Goal: Task Accomplishment & Management: Use online tool/utility

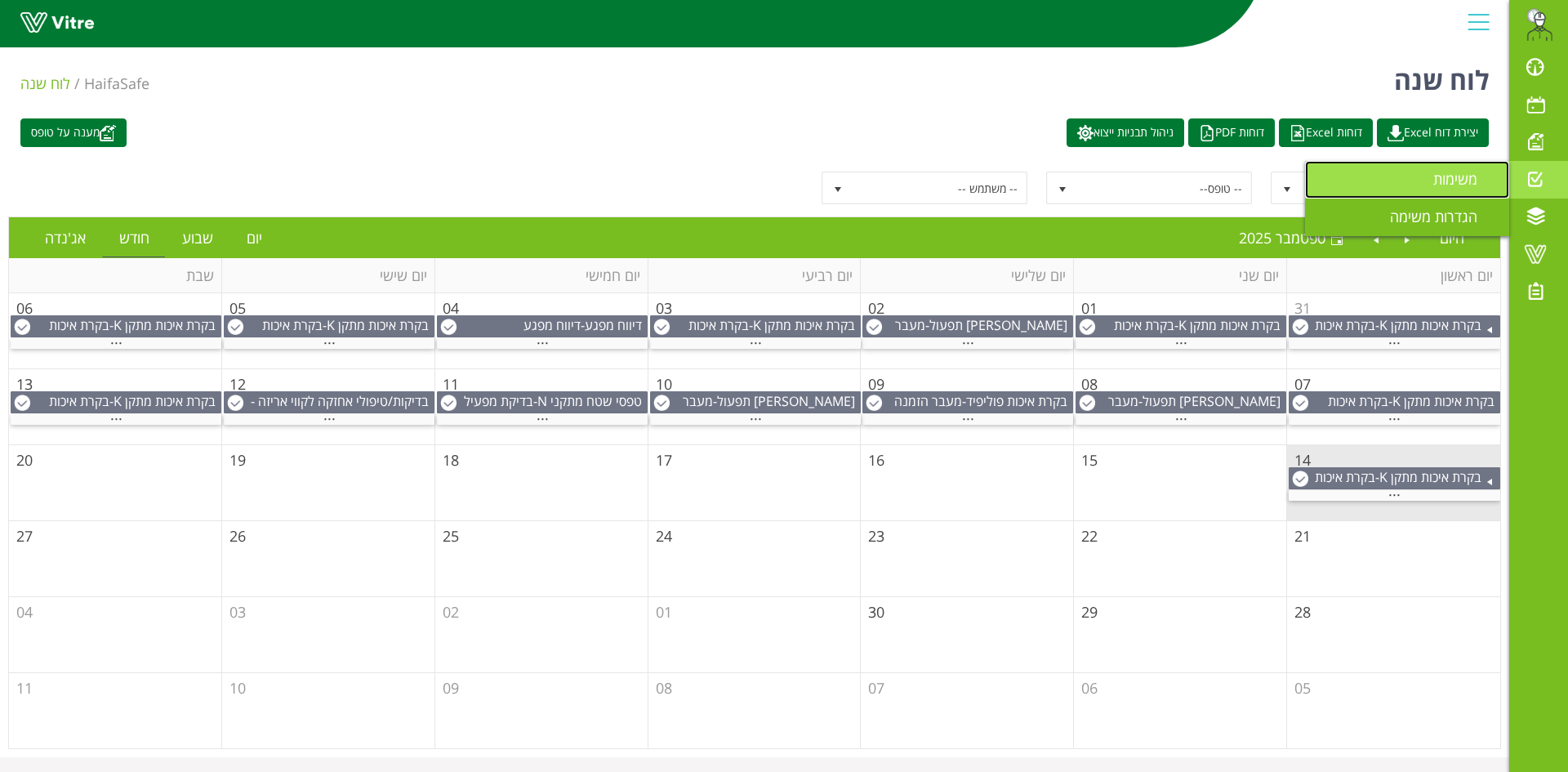
click at [1461, 180] on span "משימות" at bounding box center [1465, 178] width 64 height 20
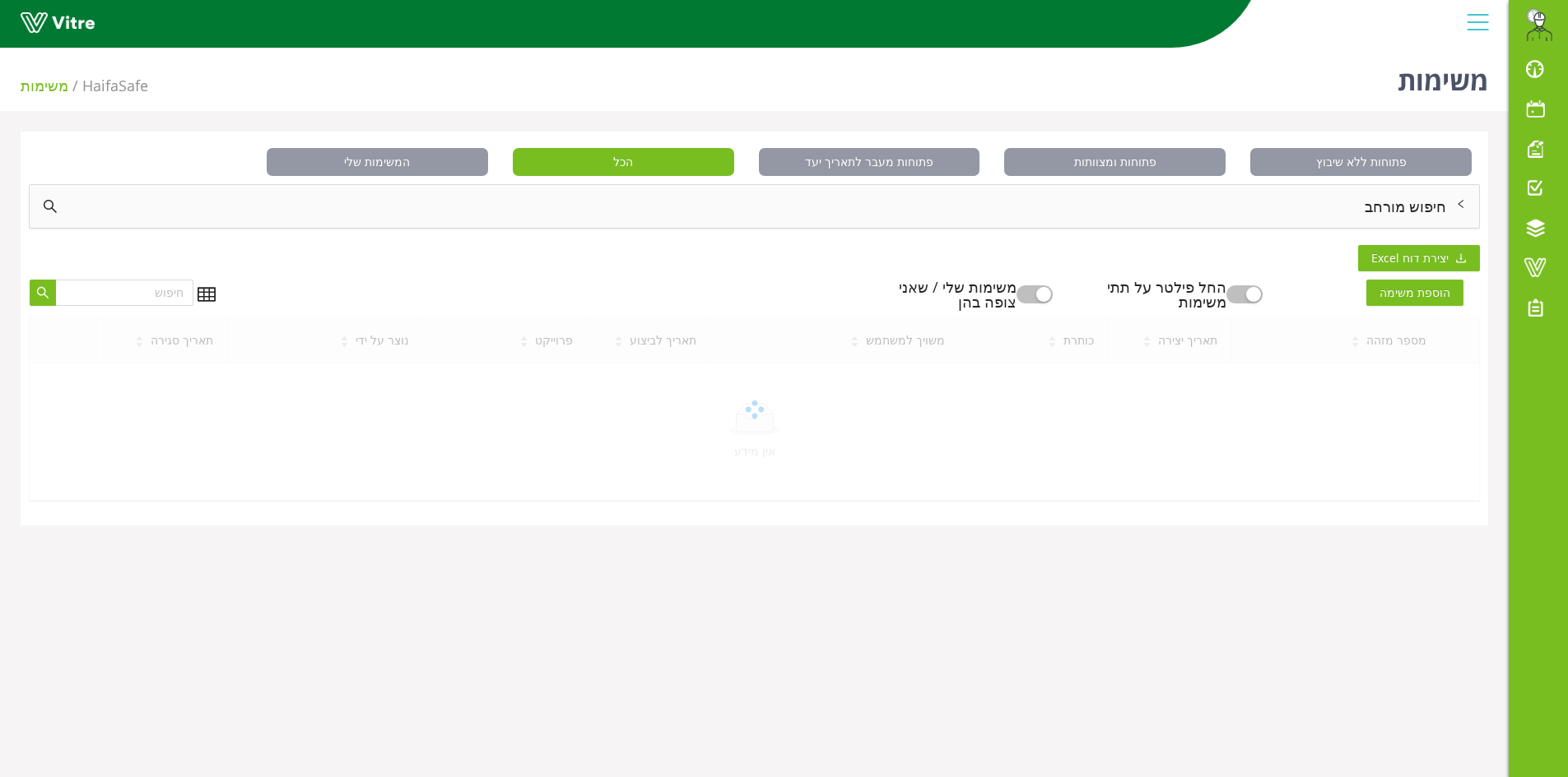
click at [1409, 200] on div "חיפוש מורחב" at bounding box center [753, 206] width 1449 height 43
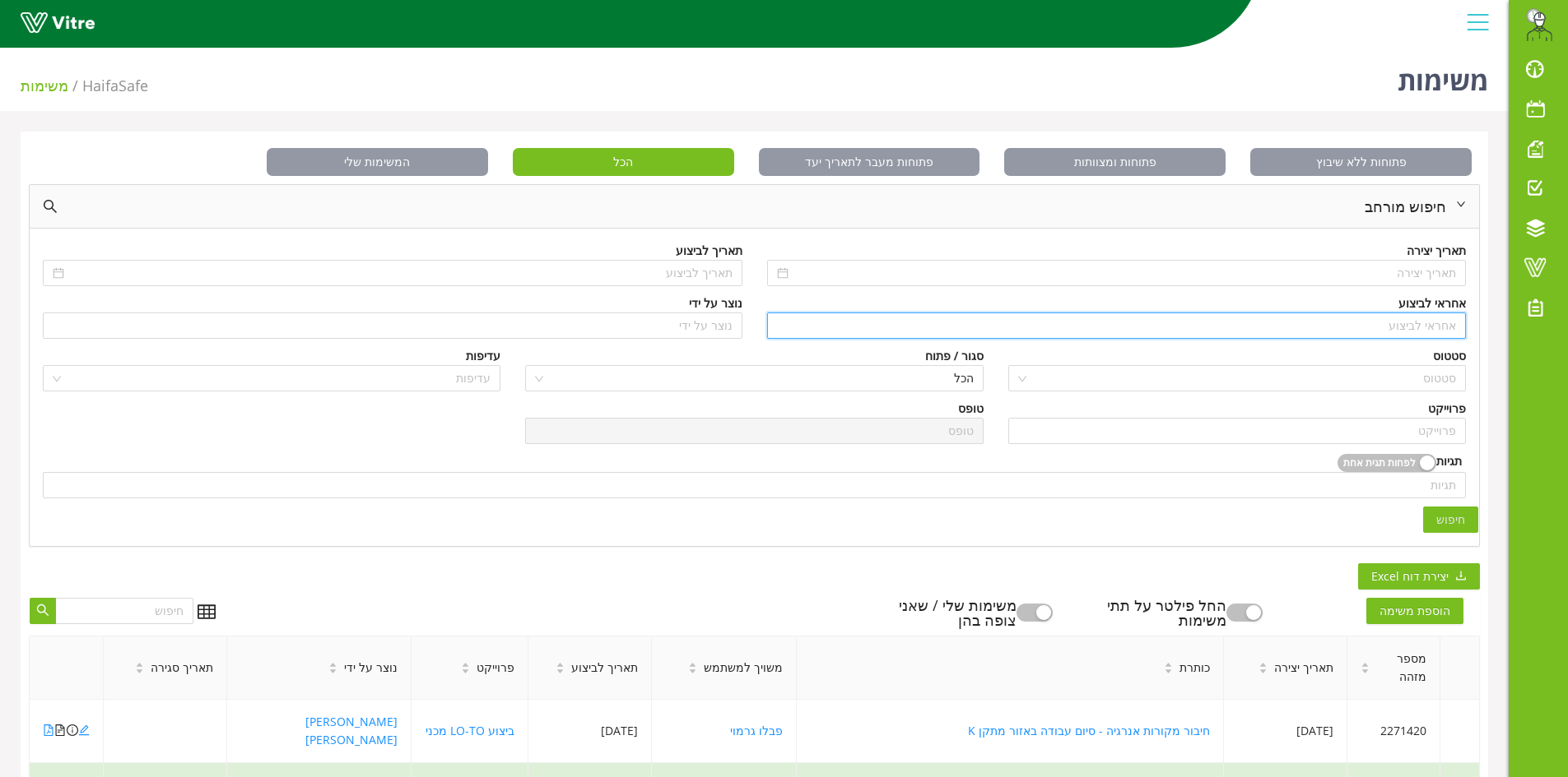
click at [1410, 337] on input "search" at bounding box center [1116, 326] width 680 height 25
click at [1405, 359] on div "[PERSON_NAME]" at bounding box center [1115, 358] width 680 height 18
type input "[PERSON_NAME]"
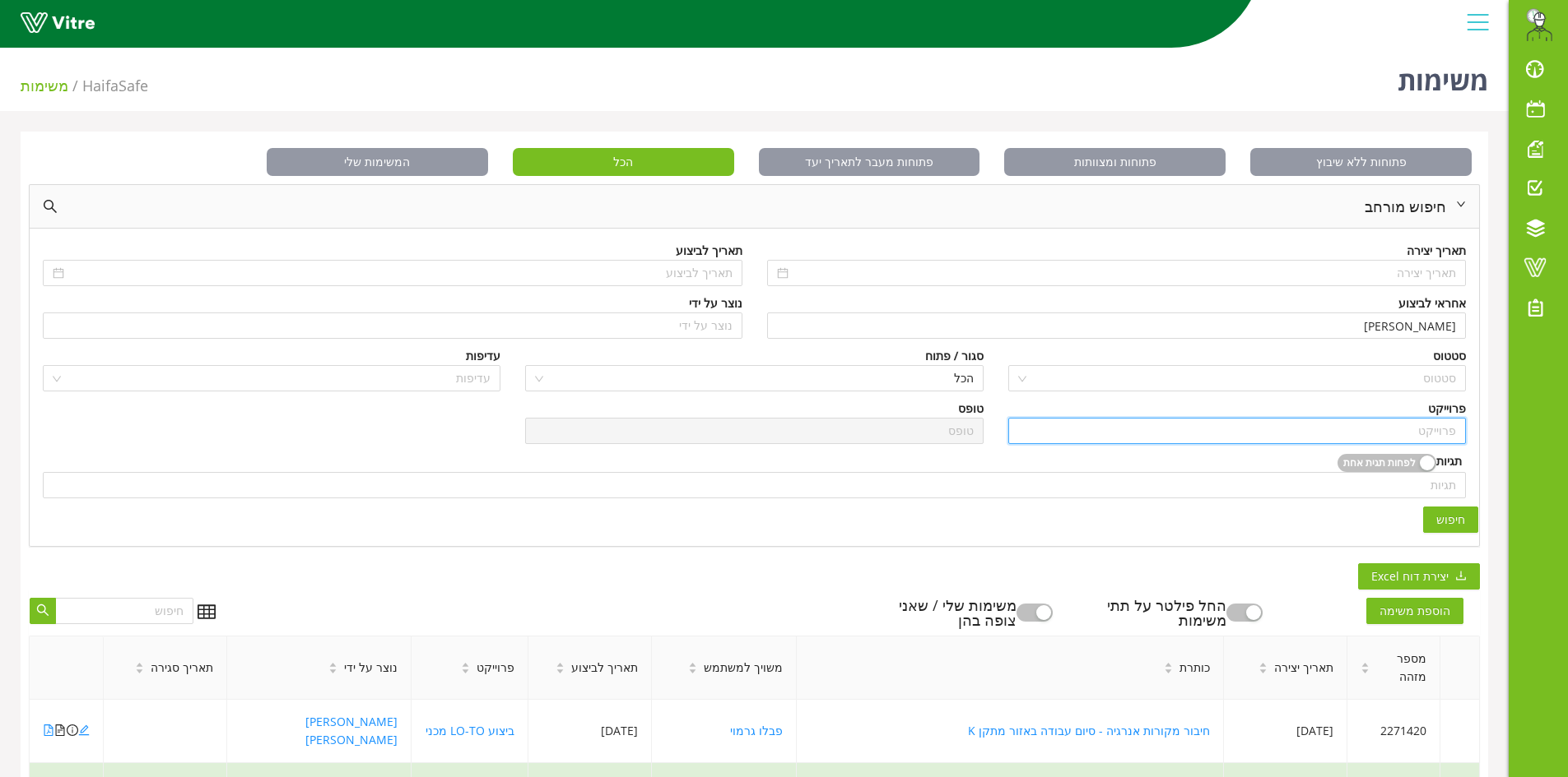
click at [1382, 431] on input "search" at bounding box center [1237, 431] width 437 height 25
drag, startPoint x: 1431, startPoint y: 470, endPoint x: 1445, endPoint y: 509, distance: 41.4
click at [1431, 471] on div "דיווח מפגע" at bounding box center [1236, 464] width 437 height 18
type input "דיווח מפגע"
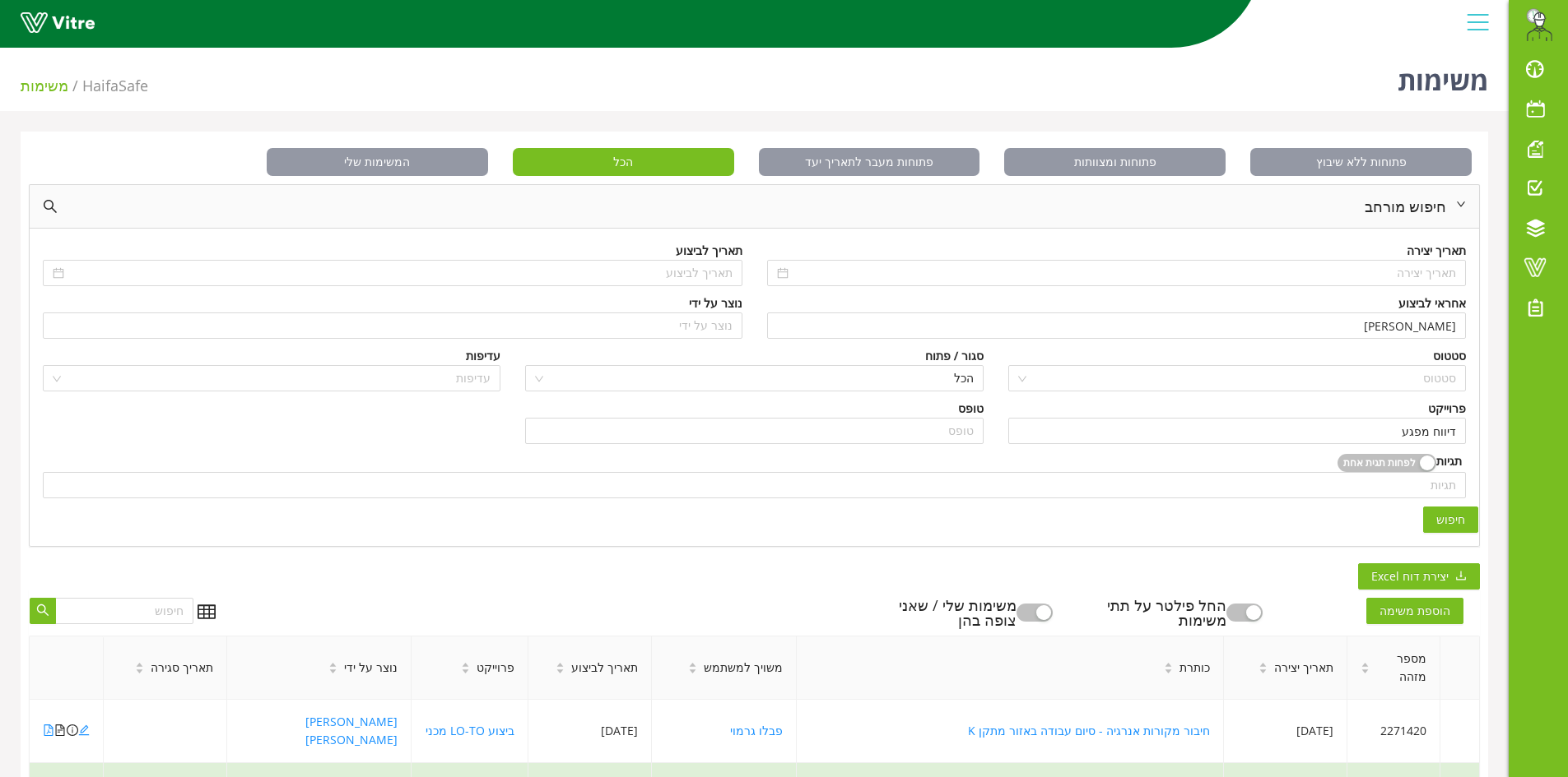
click at [1445, 528] on span "חיפוש" at bounding box center [1451, 519] width 29 height 18
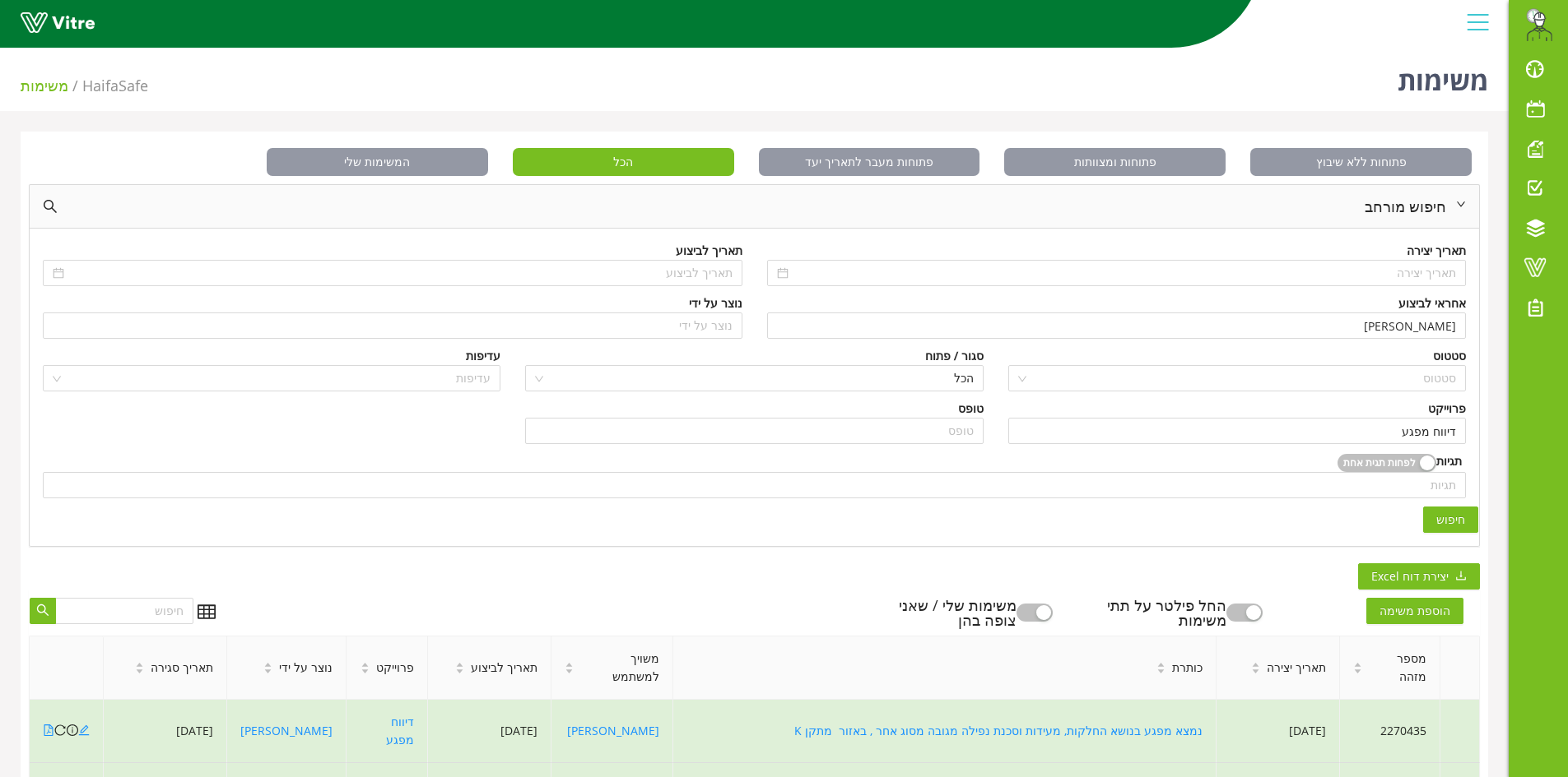
click at [1439, 520] on span "חיפוש" at bounding box center [1451, 519] width 29 height 18
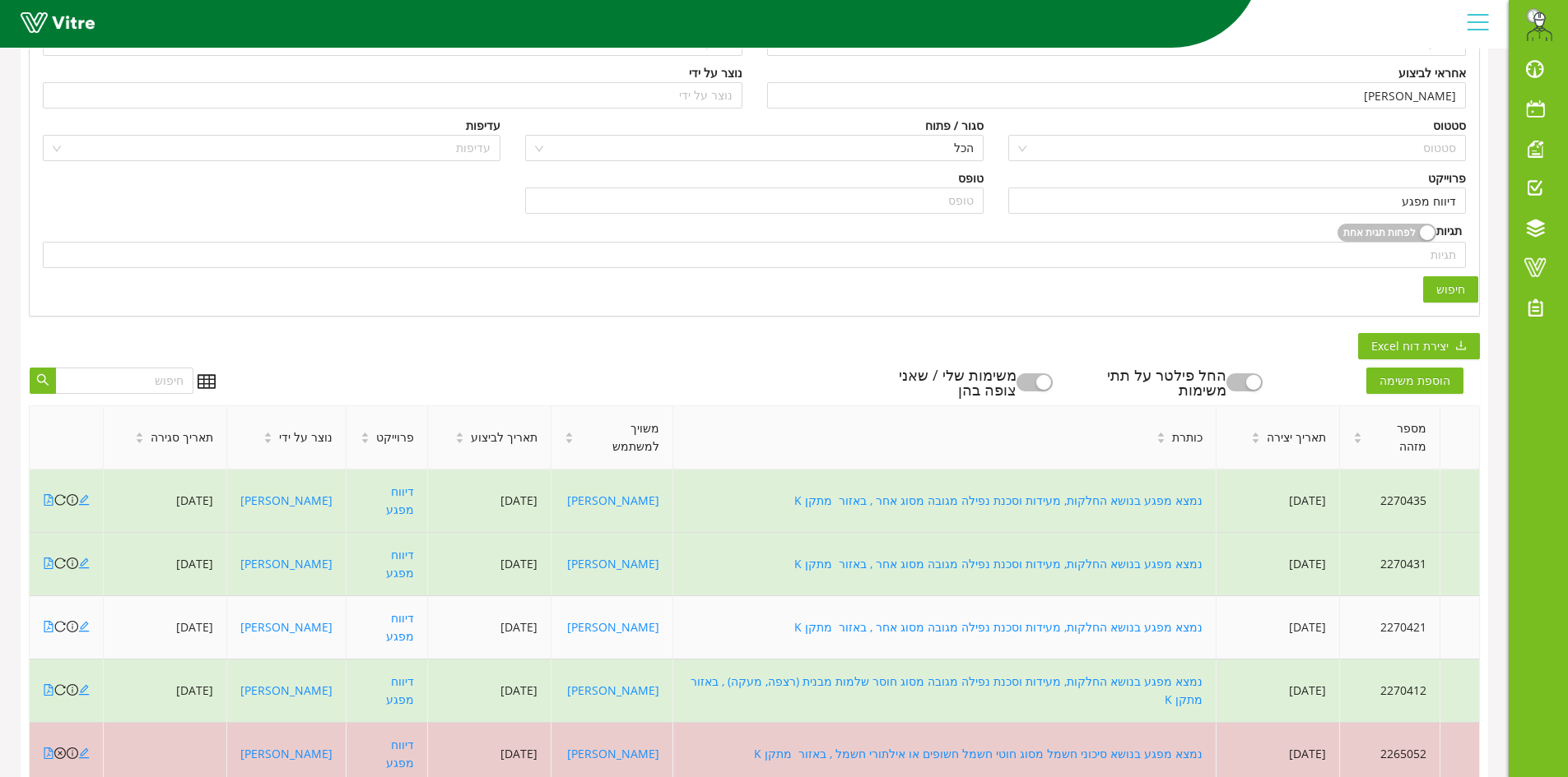
scroll to position [247, 0]
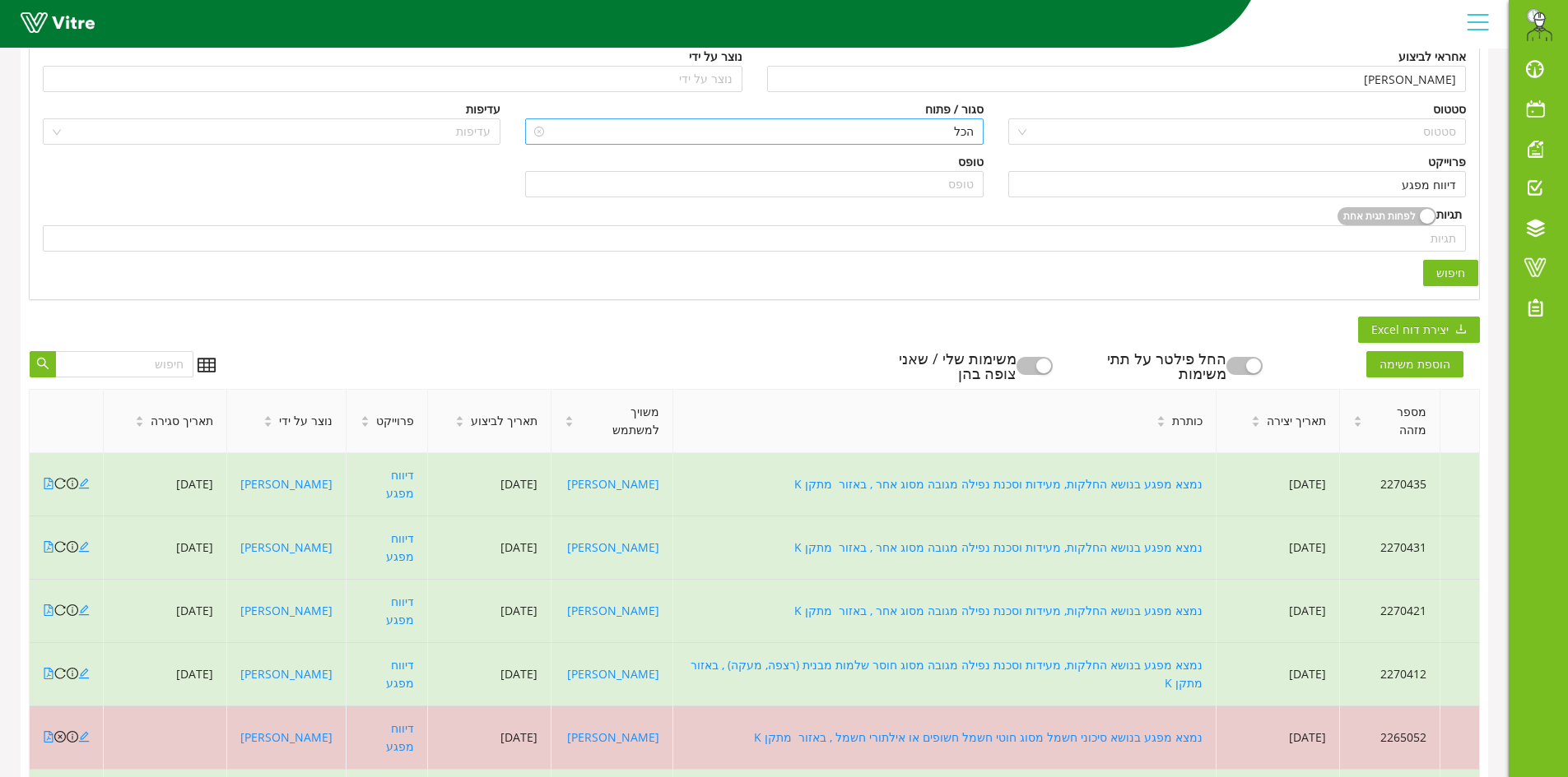
click at [896, 137] on span "הכל" at bounding box center [753, 132] width 437 height 25
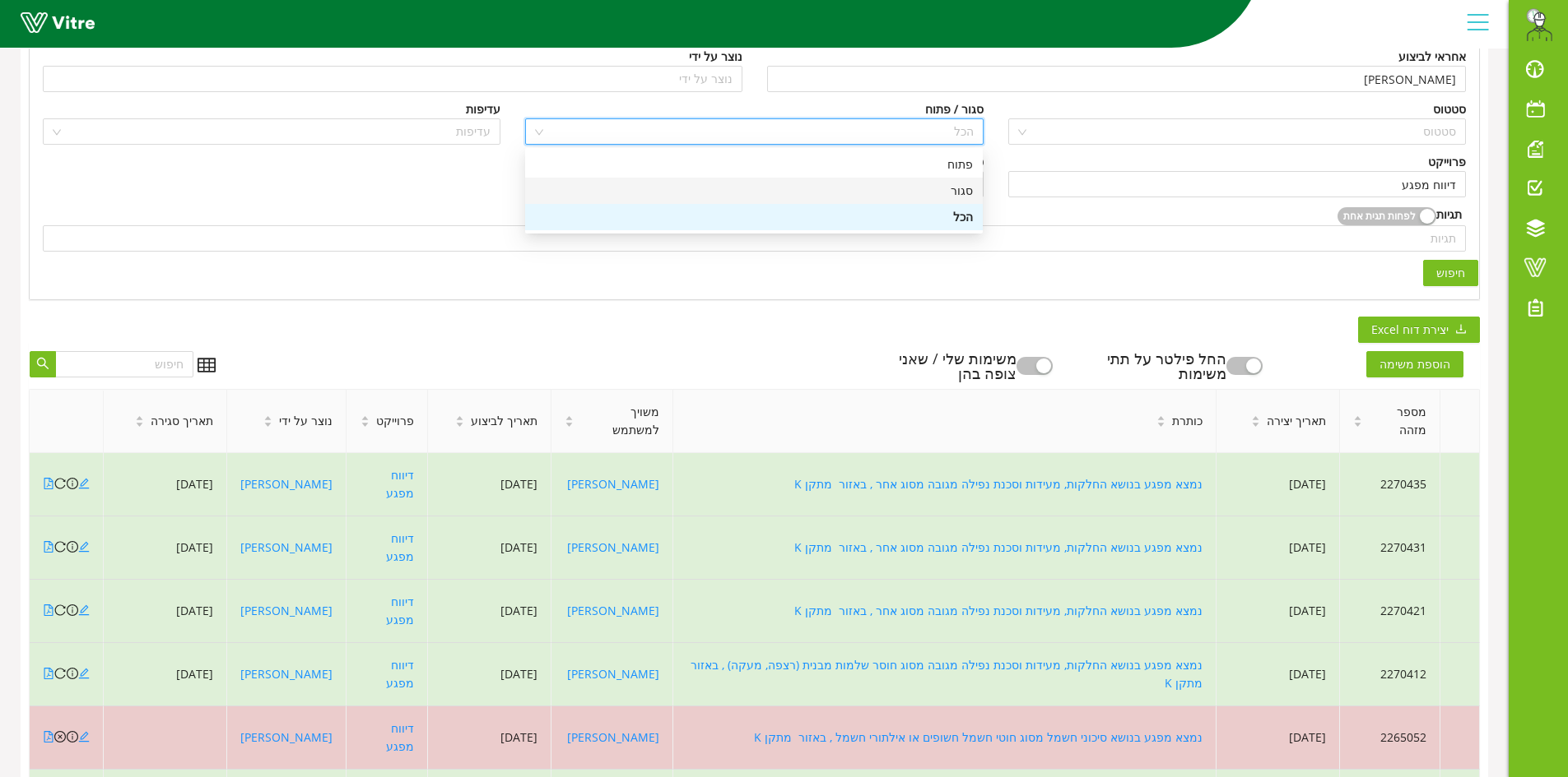
click at [964, 185] on div "סגור" at bounding box center [753, 190] width 437 height 18
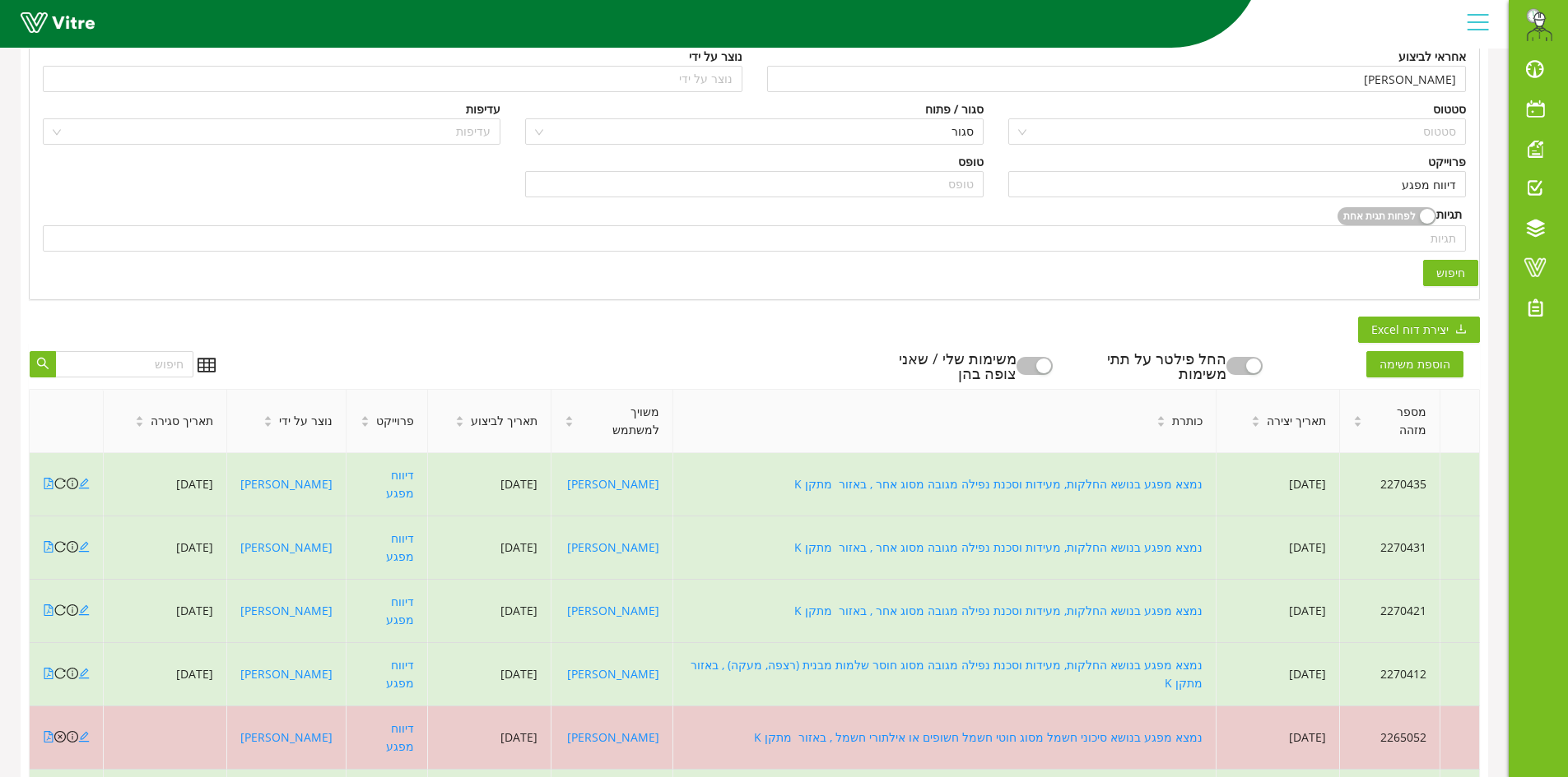
drag, startPoint x: 1459, startPoint y: 264, endPoint x: 1447, endPoint y: 267, distance: 12.4
click at [1458, 264] on span "חיפוש" at bounding box center [1451, 273] width 29 height 18
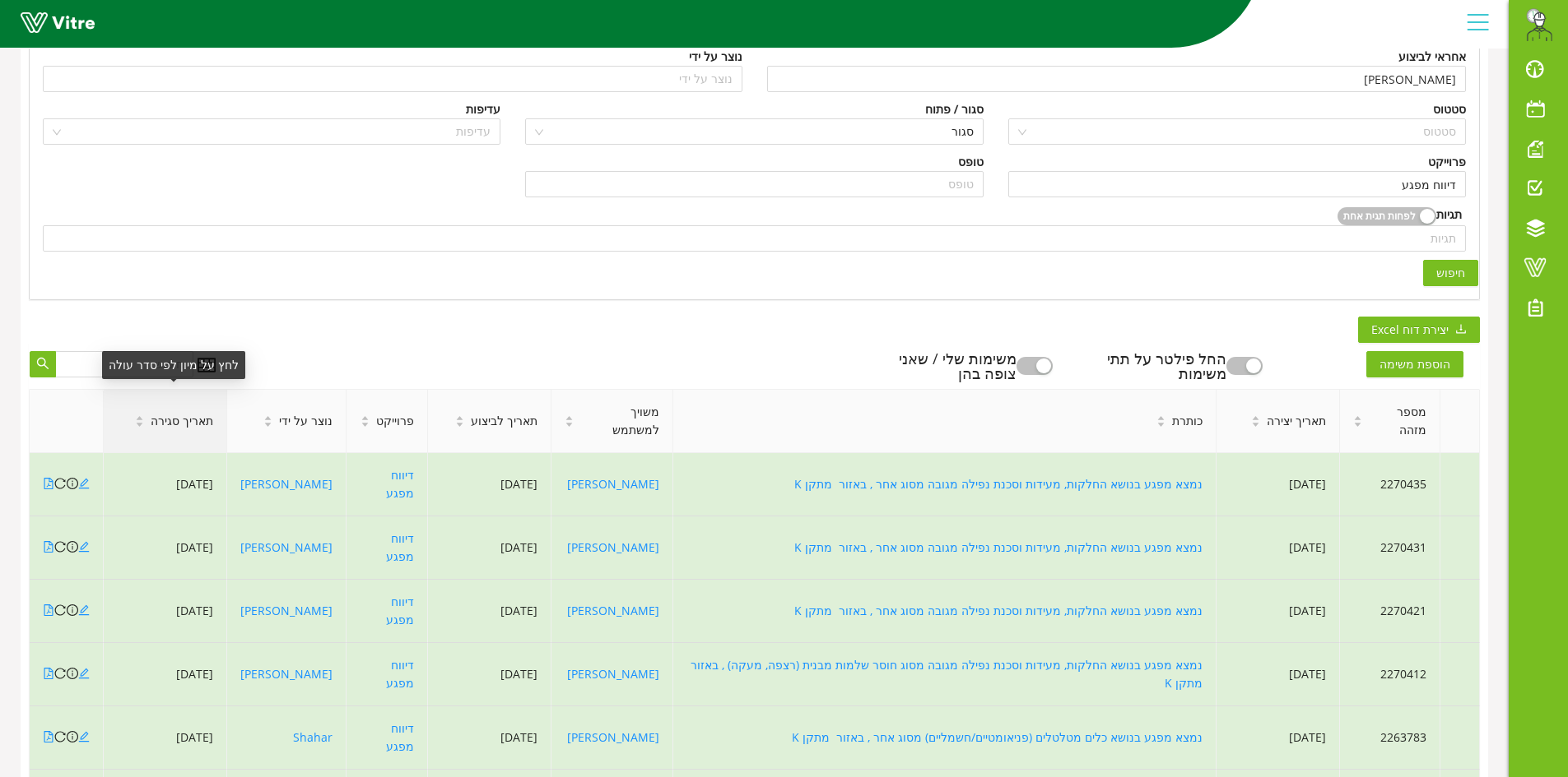
click at [176, 412] on span "תאריך סגירה" at bounding box center [181, 421] width 62 height 18
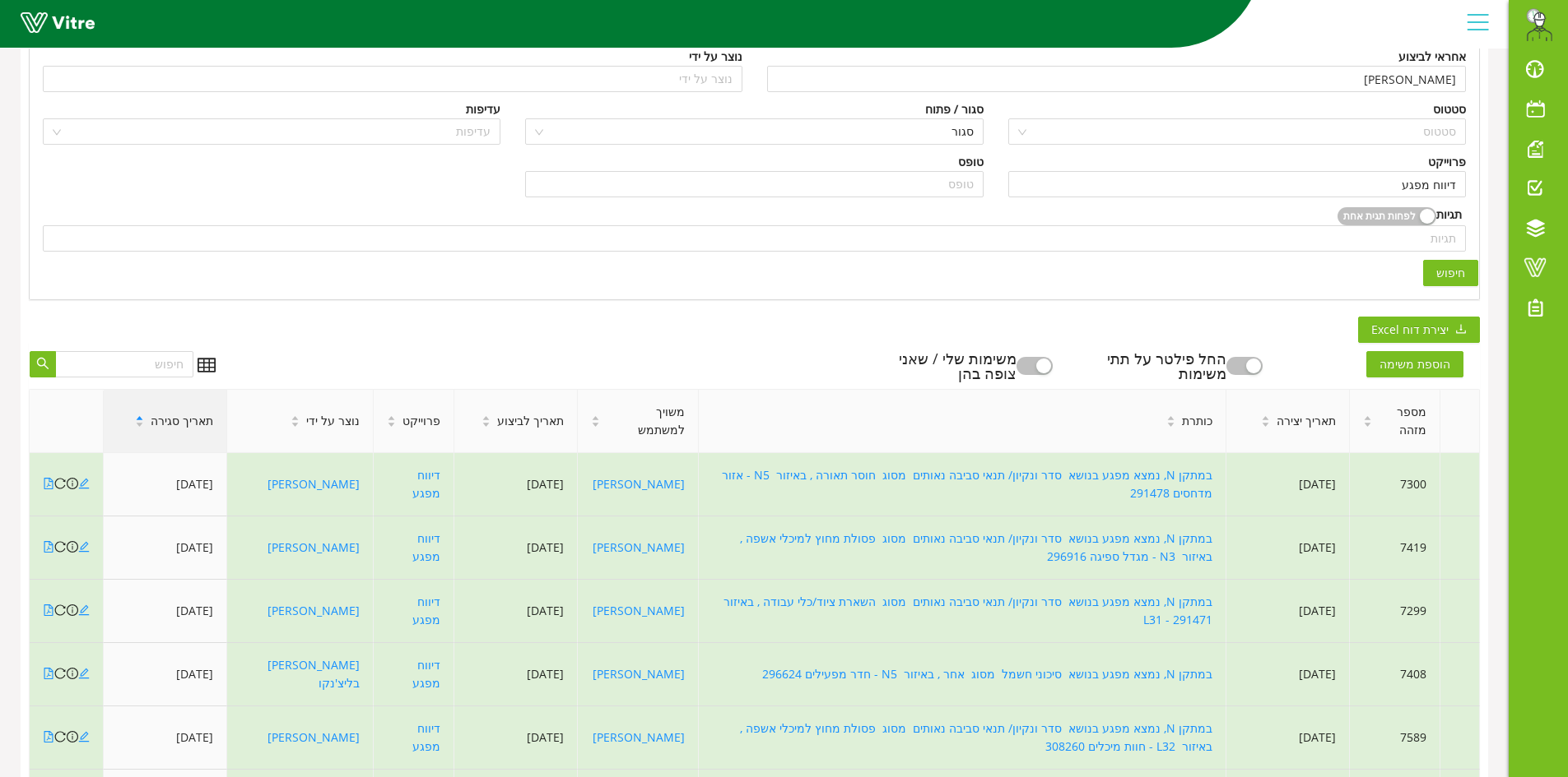
click at [174, 413] on span "תאריך סגירה" at bounding box center [181, 421] width 62 height 18
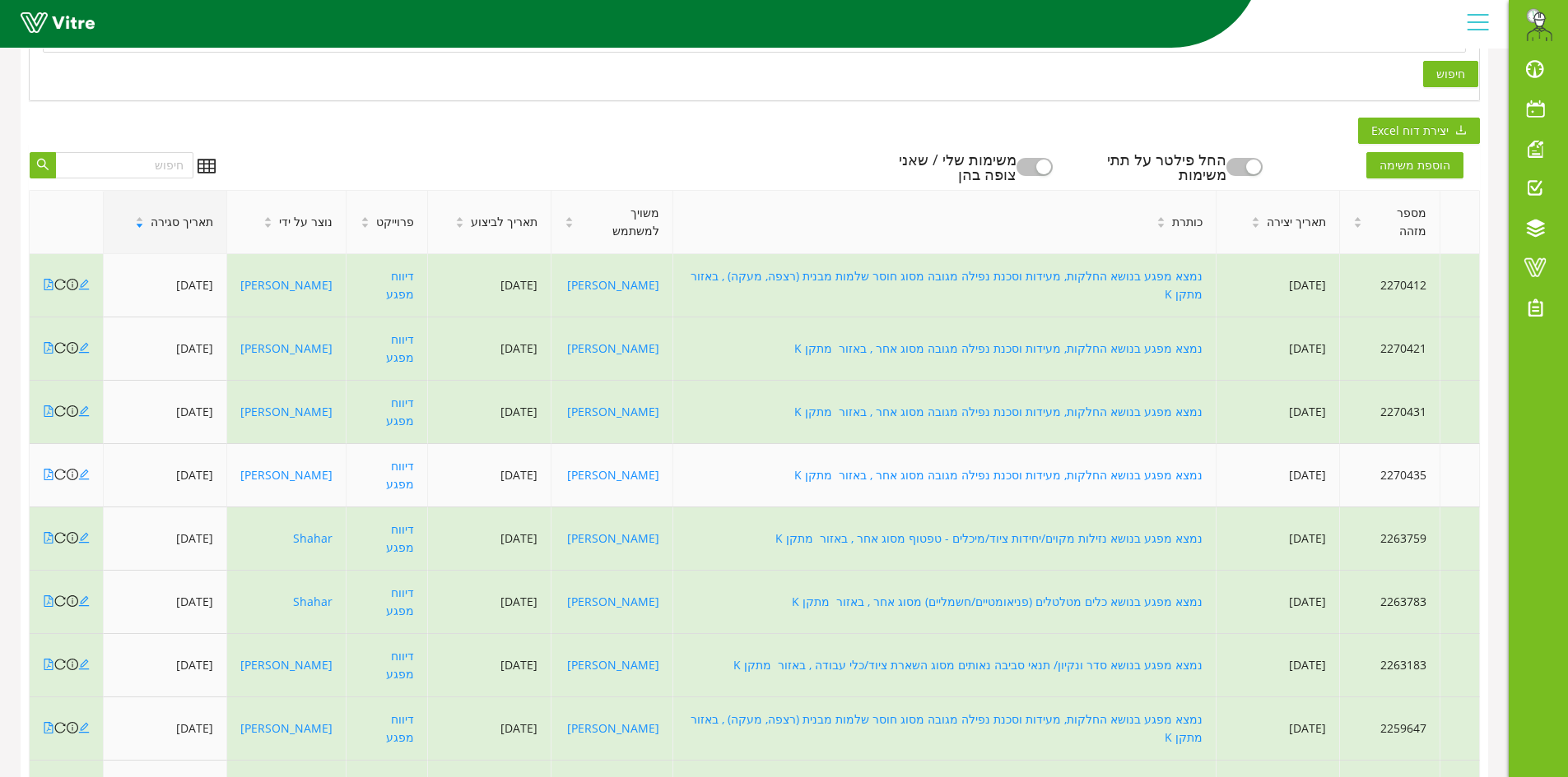
scroll to position [447, 0]
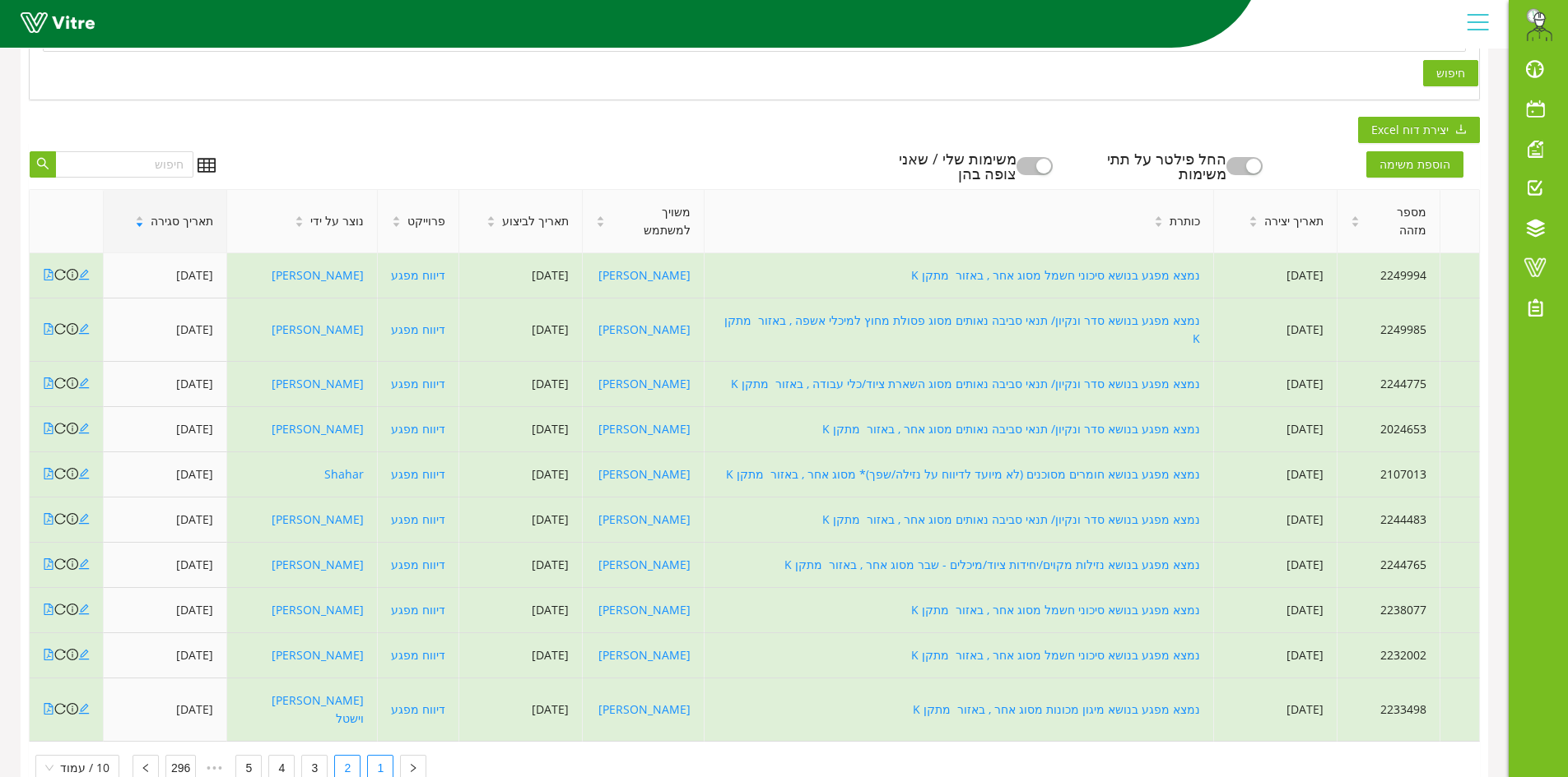
click at [372, 756] on link "1" at bounding box center [380, 768] width 25 height 25
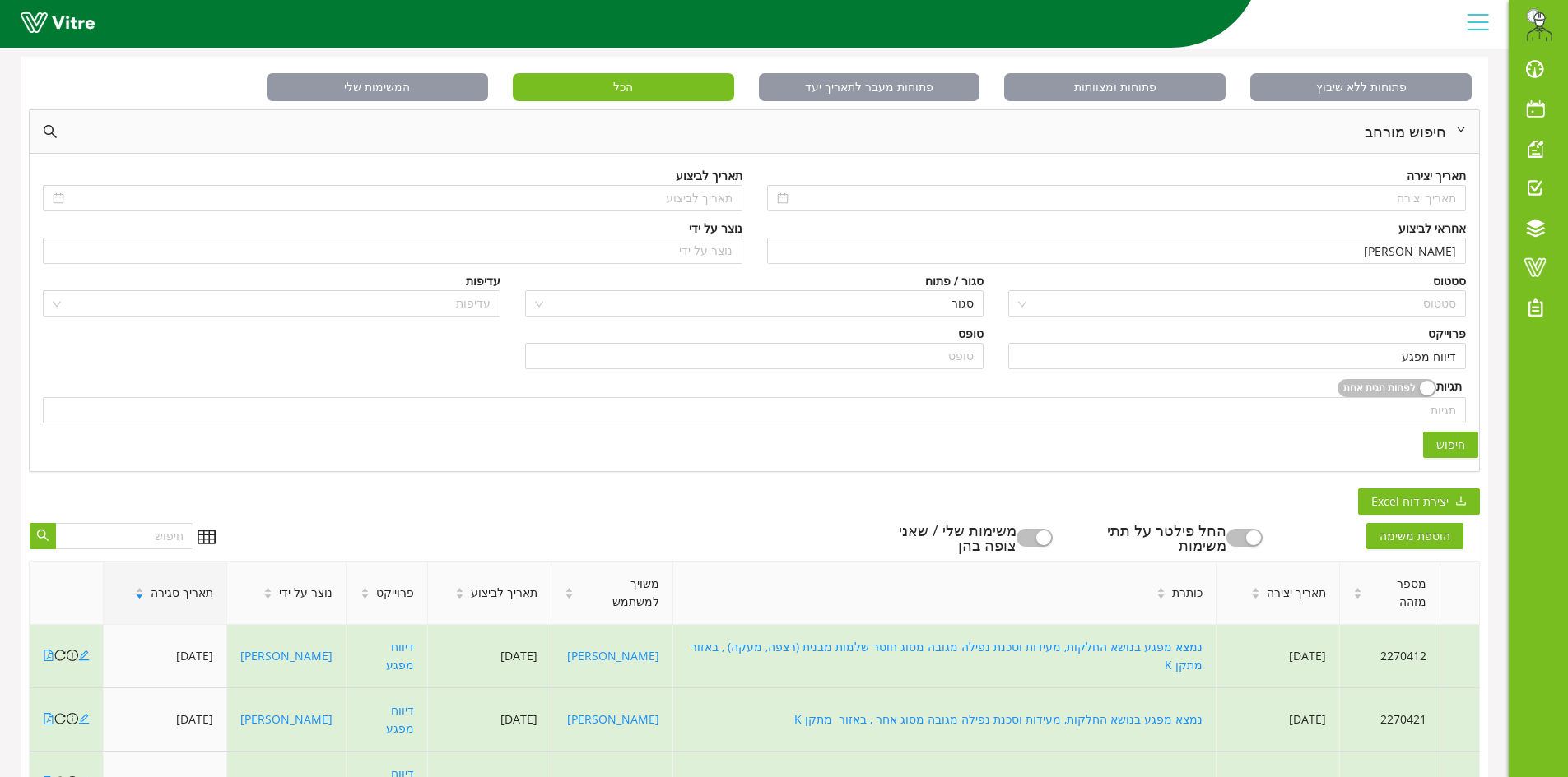
scroll to position [35, 0]
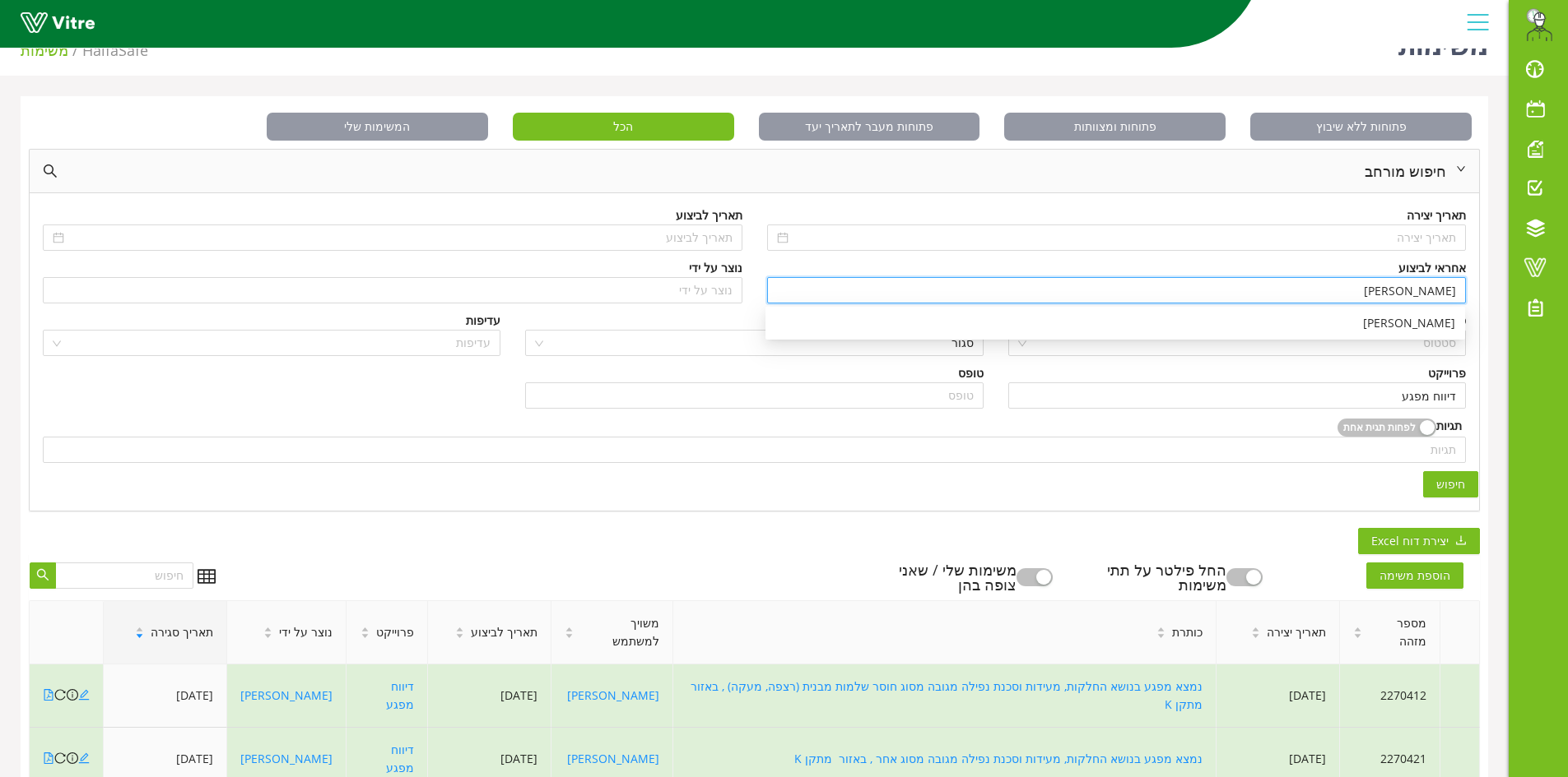
drag, startPoint x: 1383, startPoint y: 294, endPoint x: 1478, endPoint y: 288, distance: 95.2
click at [1478, 288] on div "חיפוש מורחב תאריך יצירה תאריך לביצוע אחראי לביצוע מתן גרשון נוצר על ידי נוצר על…" at bounding box center [753, 330] width 1451 height 363
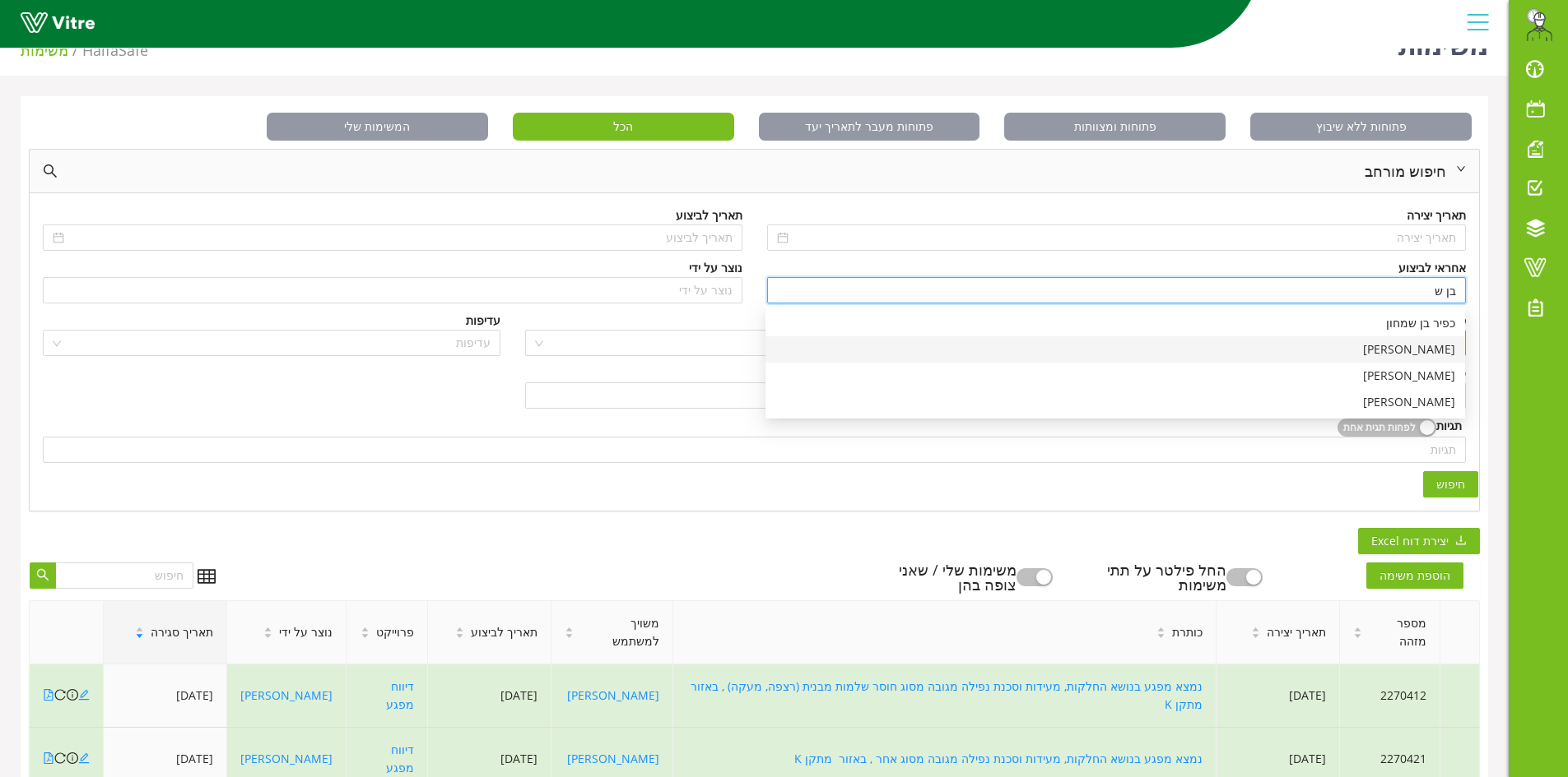
click at [1413, 354] on div "[PERSON_NAME]" at bounding box center [1115, 349] width 680 height 18
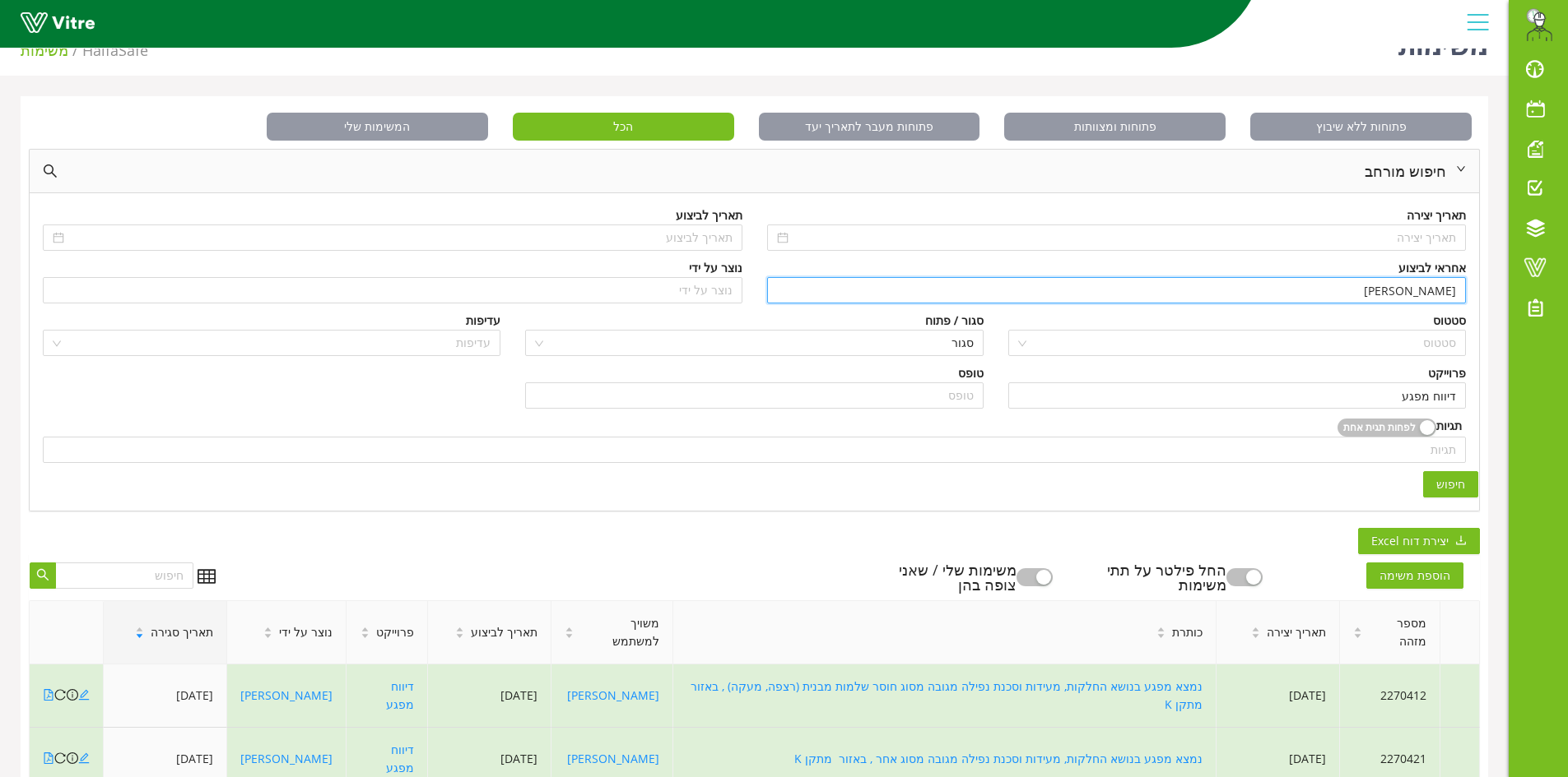
click at [1460, 478] on span "חיפוש" at bounding box center [1451, 484] width 29 height 18
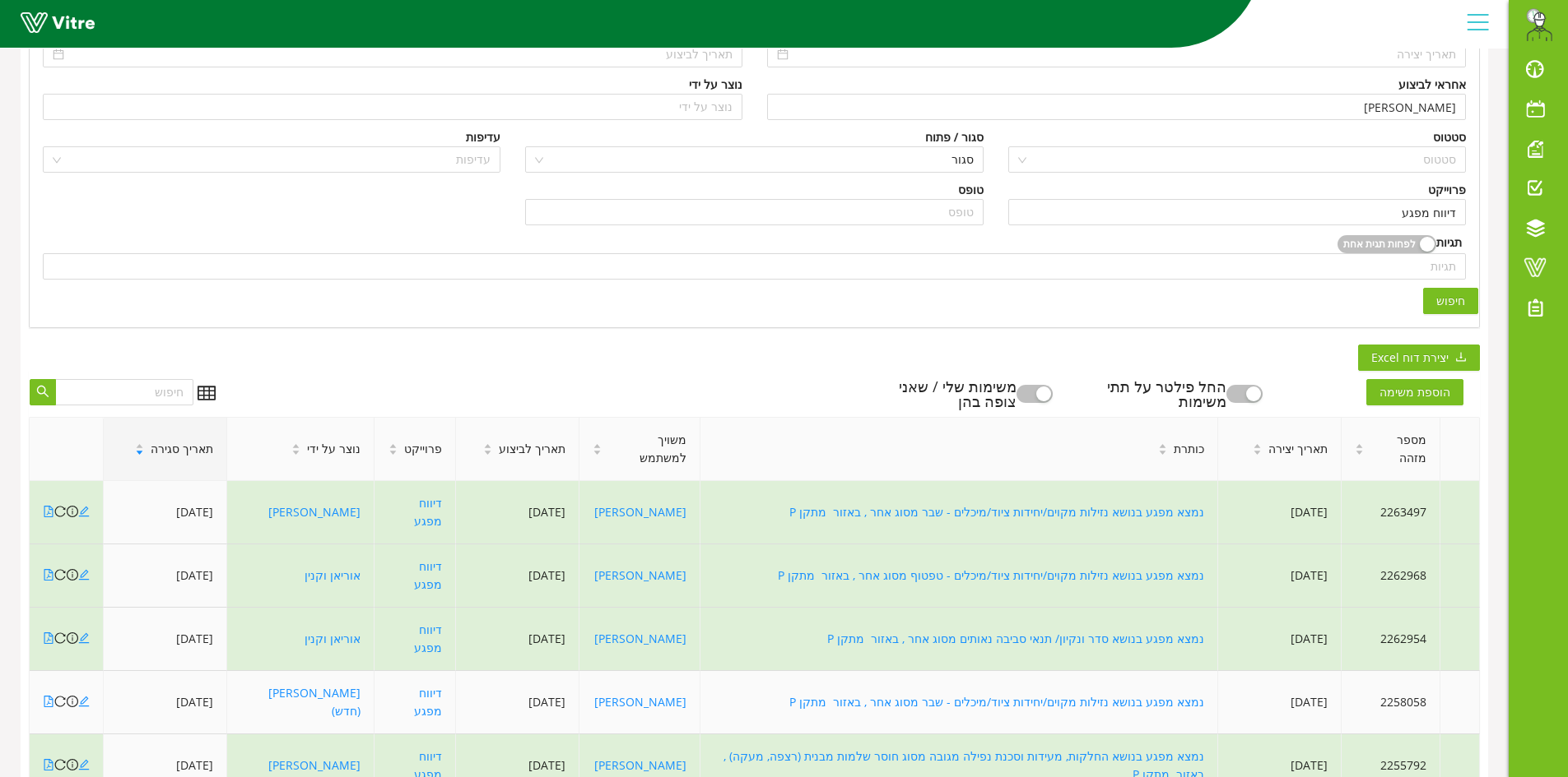
scroll to position [283, 0]
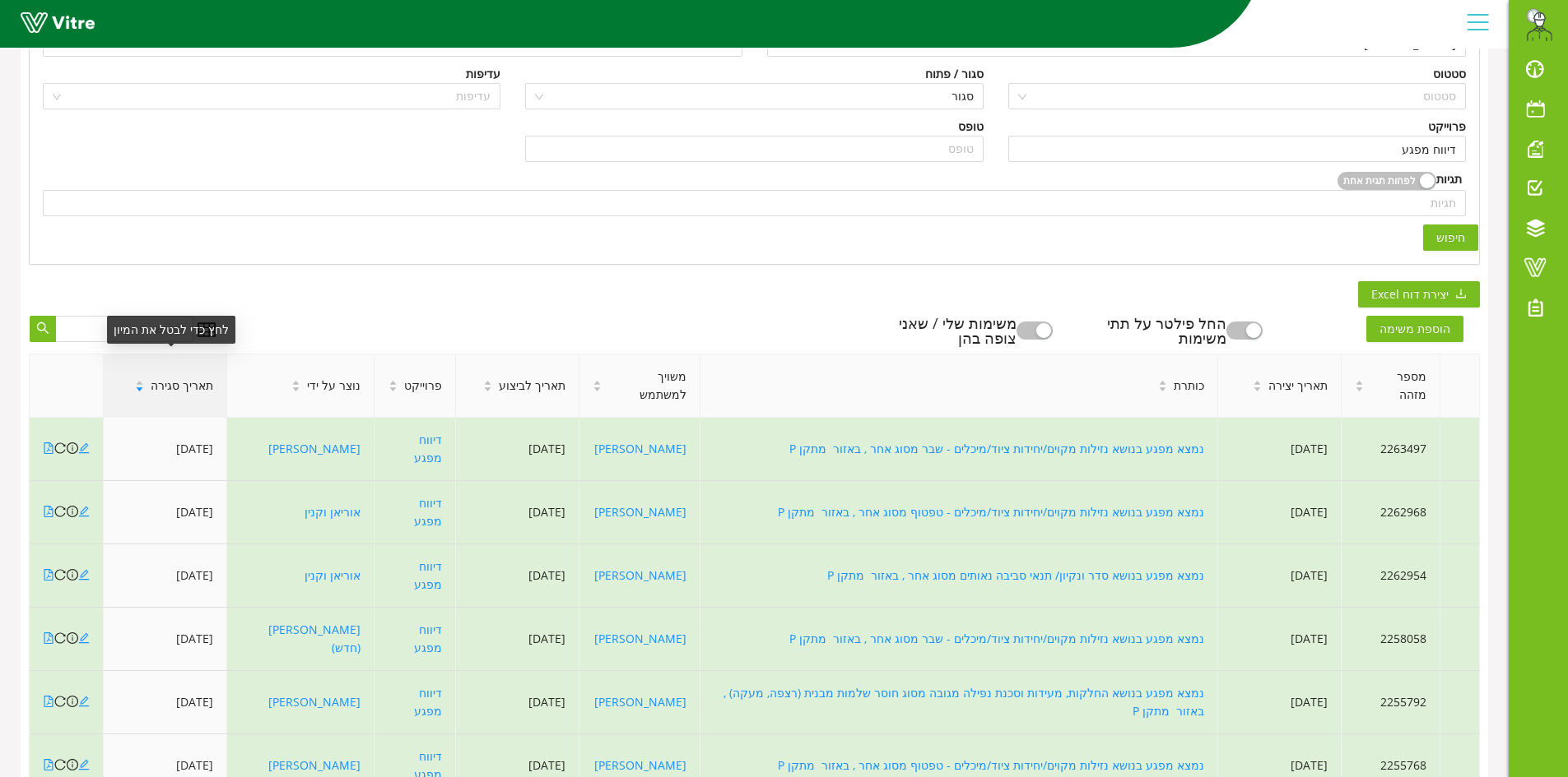
click at [181, 379] on span "תאריך סגירה" at bounding box center [181, 386] width 62 height 18
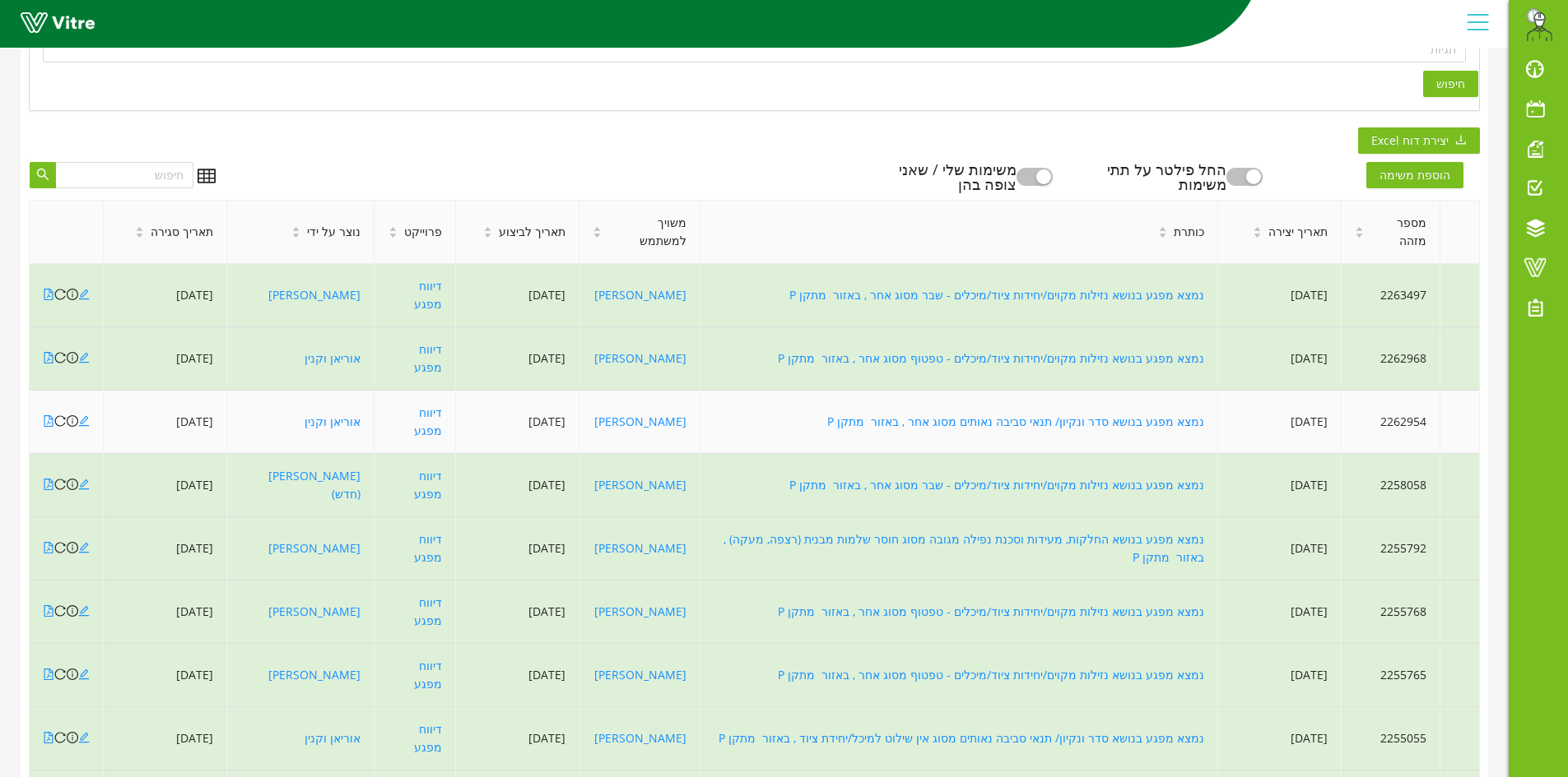
scroll to position [447, 0]
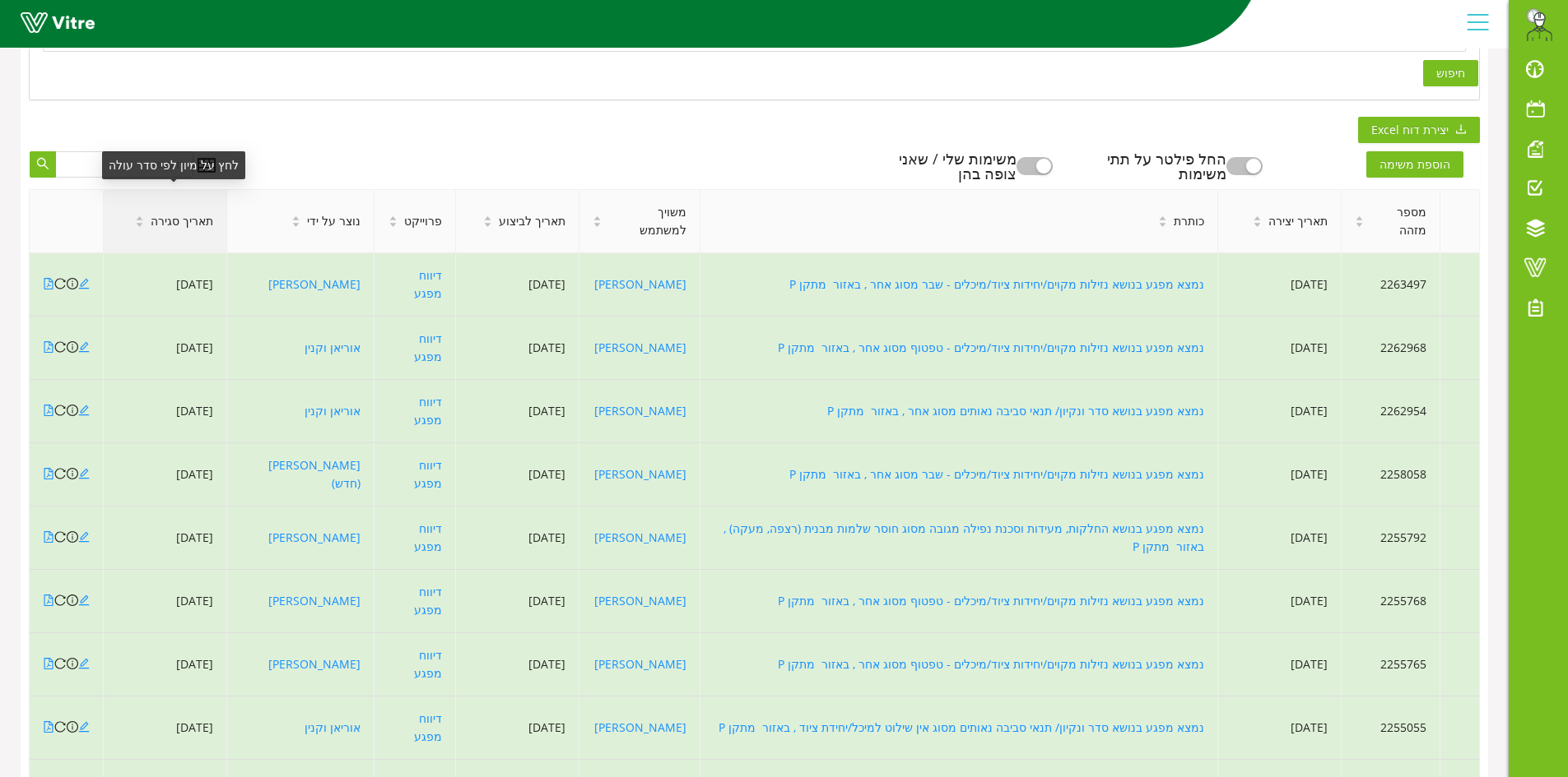
click at [196, 212] on span "תאריך סגירה" at bounding box center [181, 220] width 62 height 18
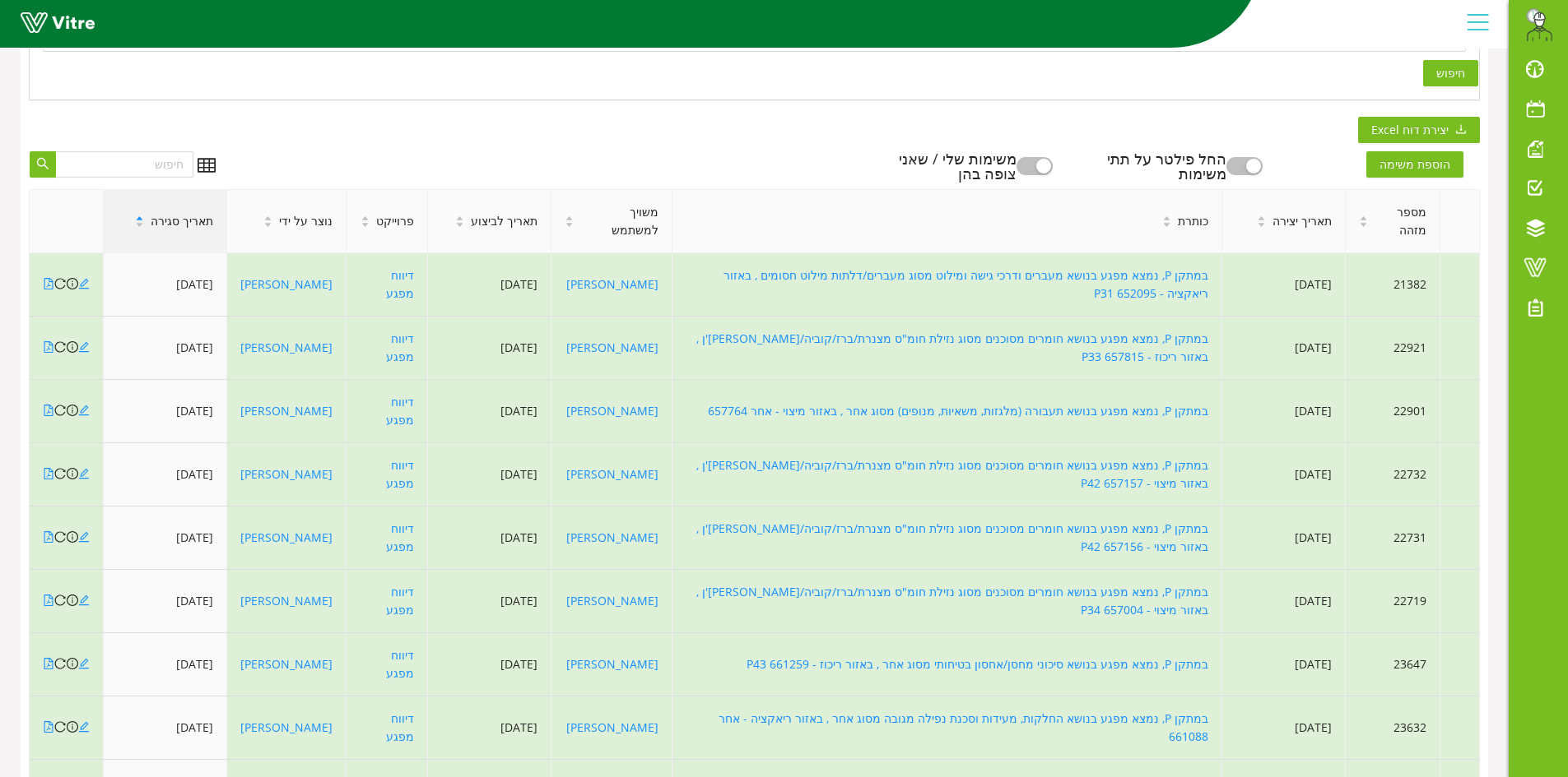
click at [194, 212] on span "תאריך סגירה" at bounding box center [181, 220] width 62 height 18
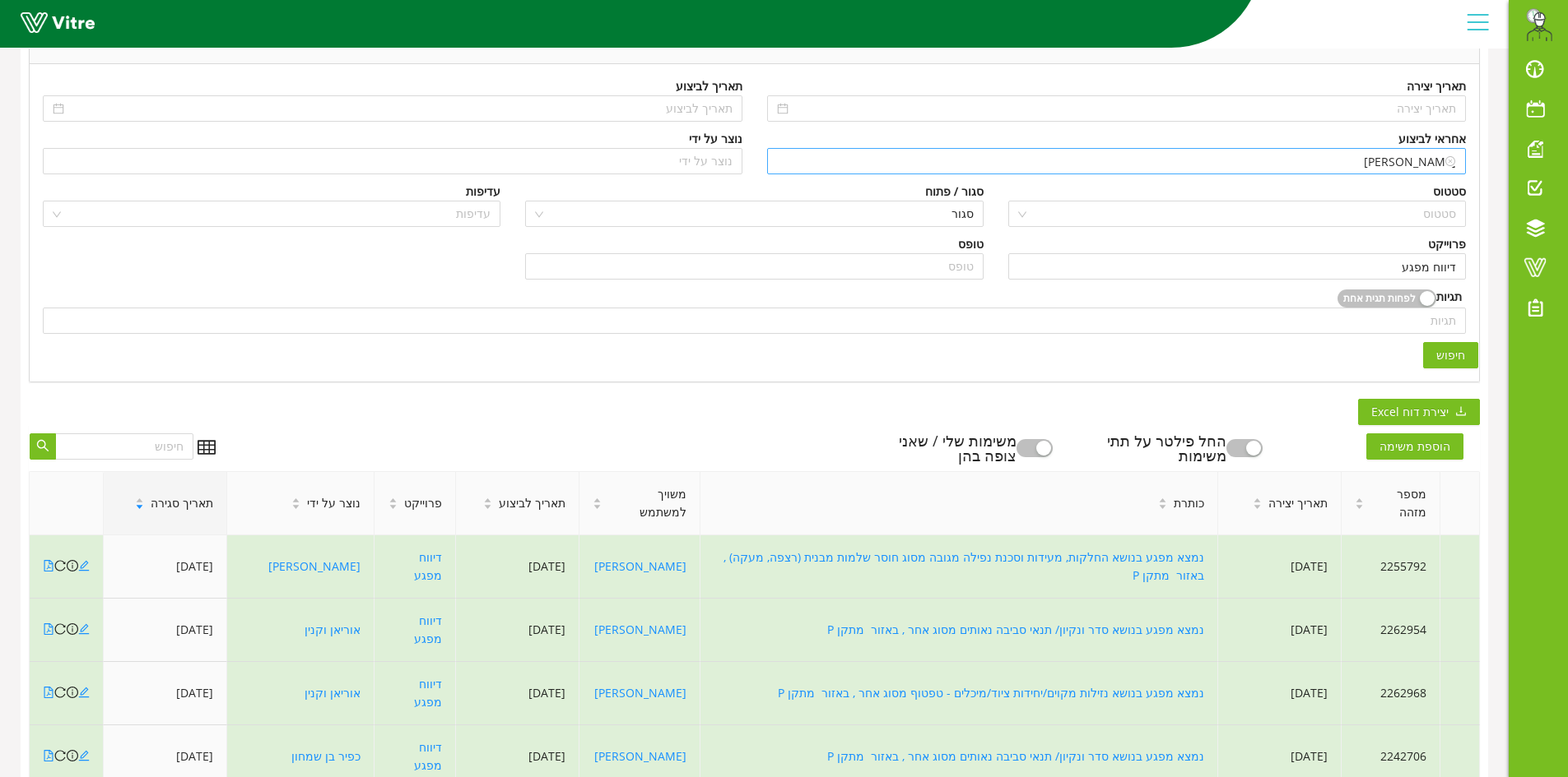
scroll to position [117, 0]
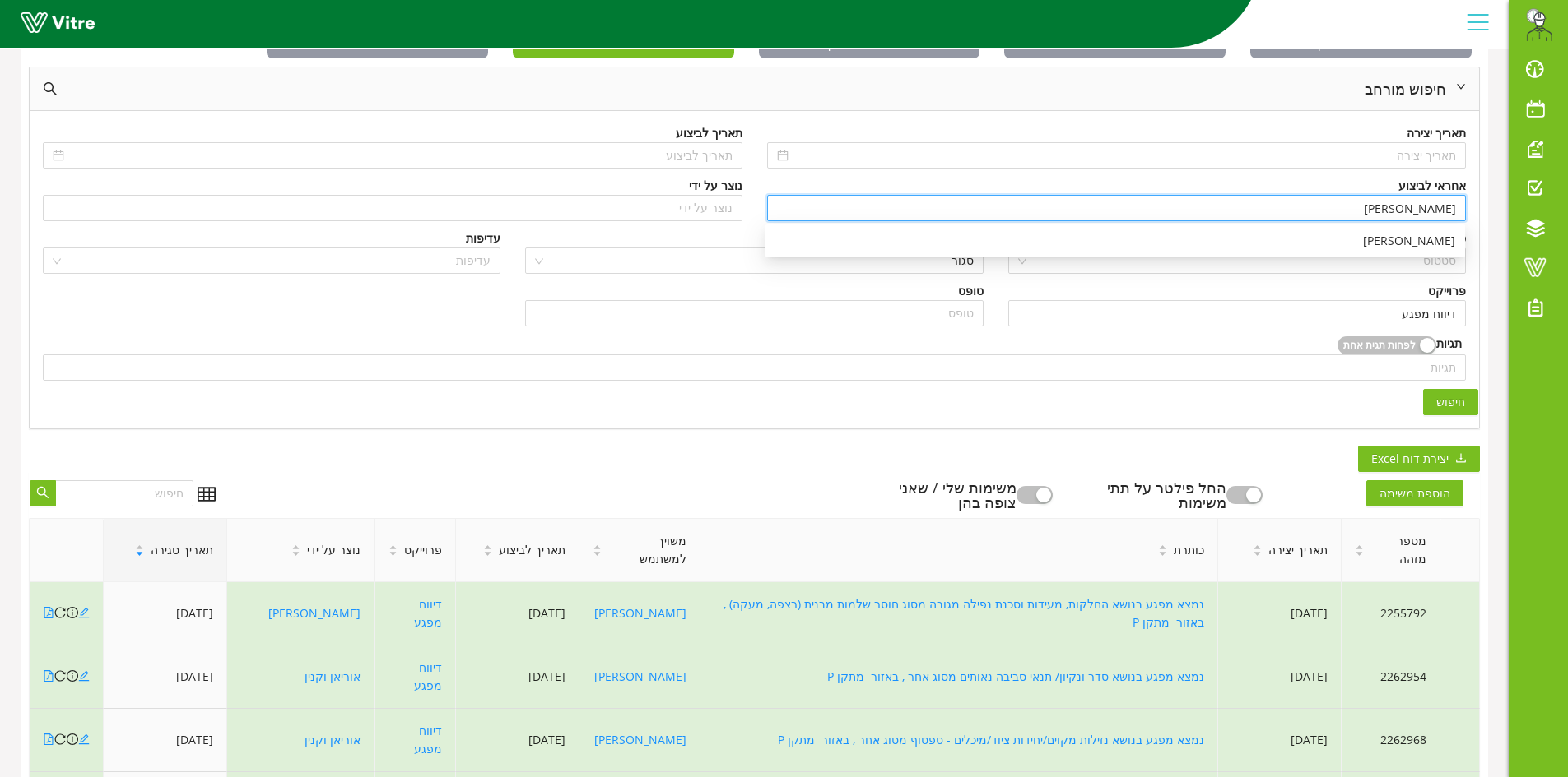
drag, startPoint x: 1338, startPoint y: 214, endPoint x: 1482, endPoint y: 206, distance: 144.2
click at [1482, 206] on div "פתוחות ללא שיבוץ פתוחות ומצוותות פתוחות מעבר לתאריך יעד הכל המשימות שלי חיפוש מ…" at bounding box center [754, 654] width 1467 height 1279
click at [1395, 245] on div "[PERSON_NAME]" at bounding box center [1115, 241] width 680 height 18
click at [1450, 411] on button "חיפוש" at bounding box center [1451, 403] width 55 height 27
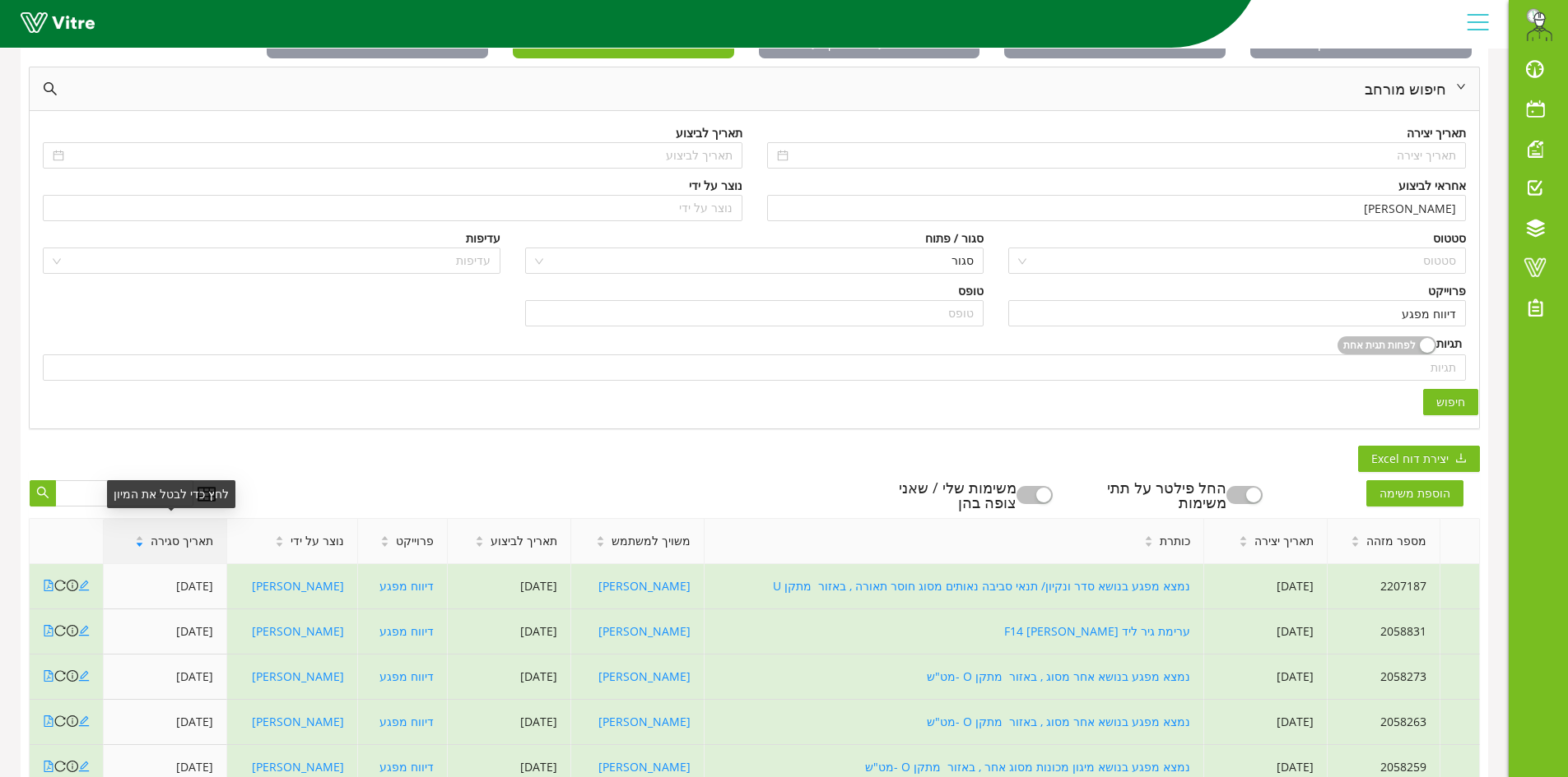
click at [205, 552] on div "תאריך סגירה" at bounding box center [174, 541] width 104 height 45
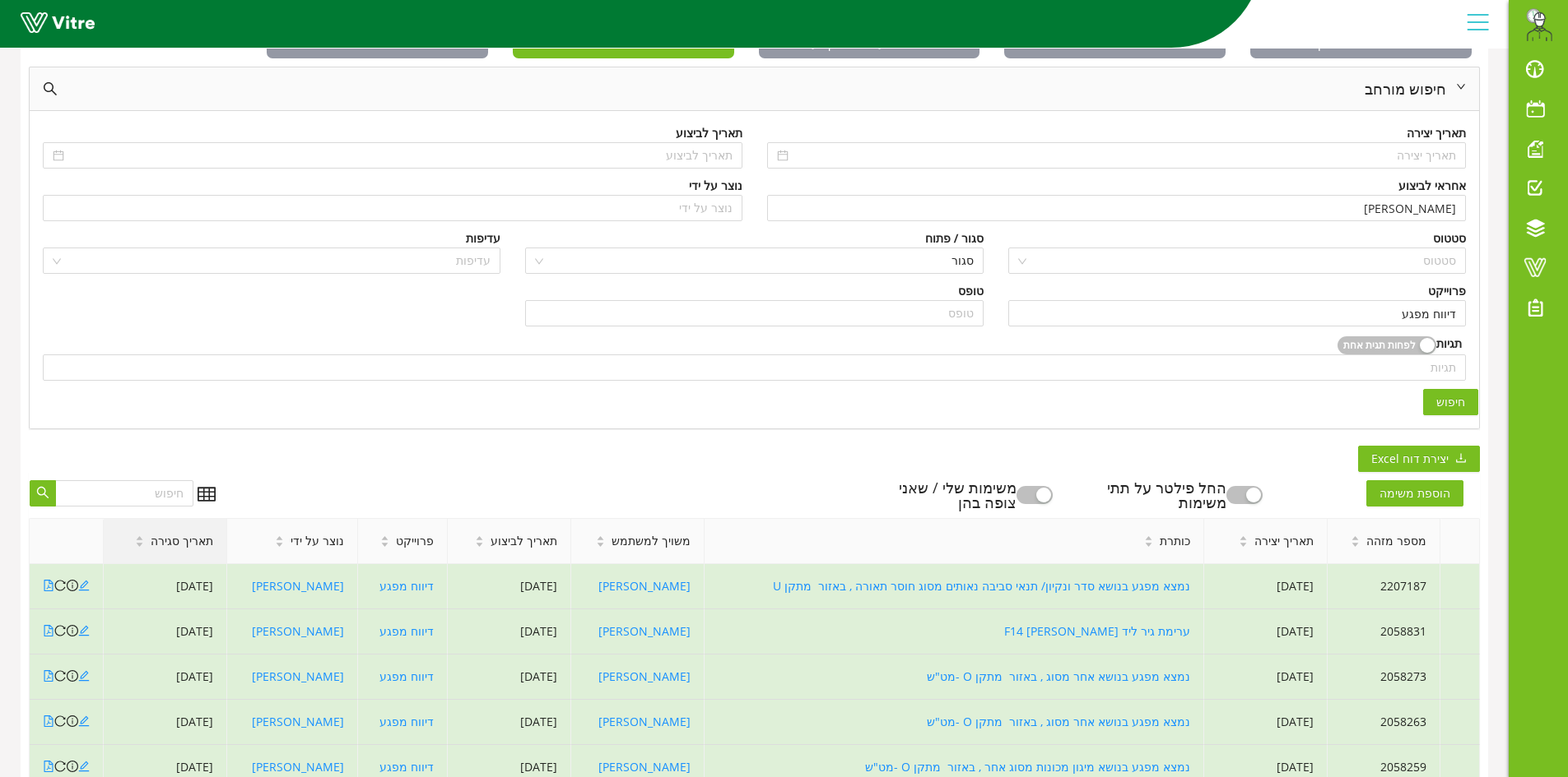
click at [203, 552] on div "תאריך סגירה" at bounding box center [174, 541] width 104 height 45
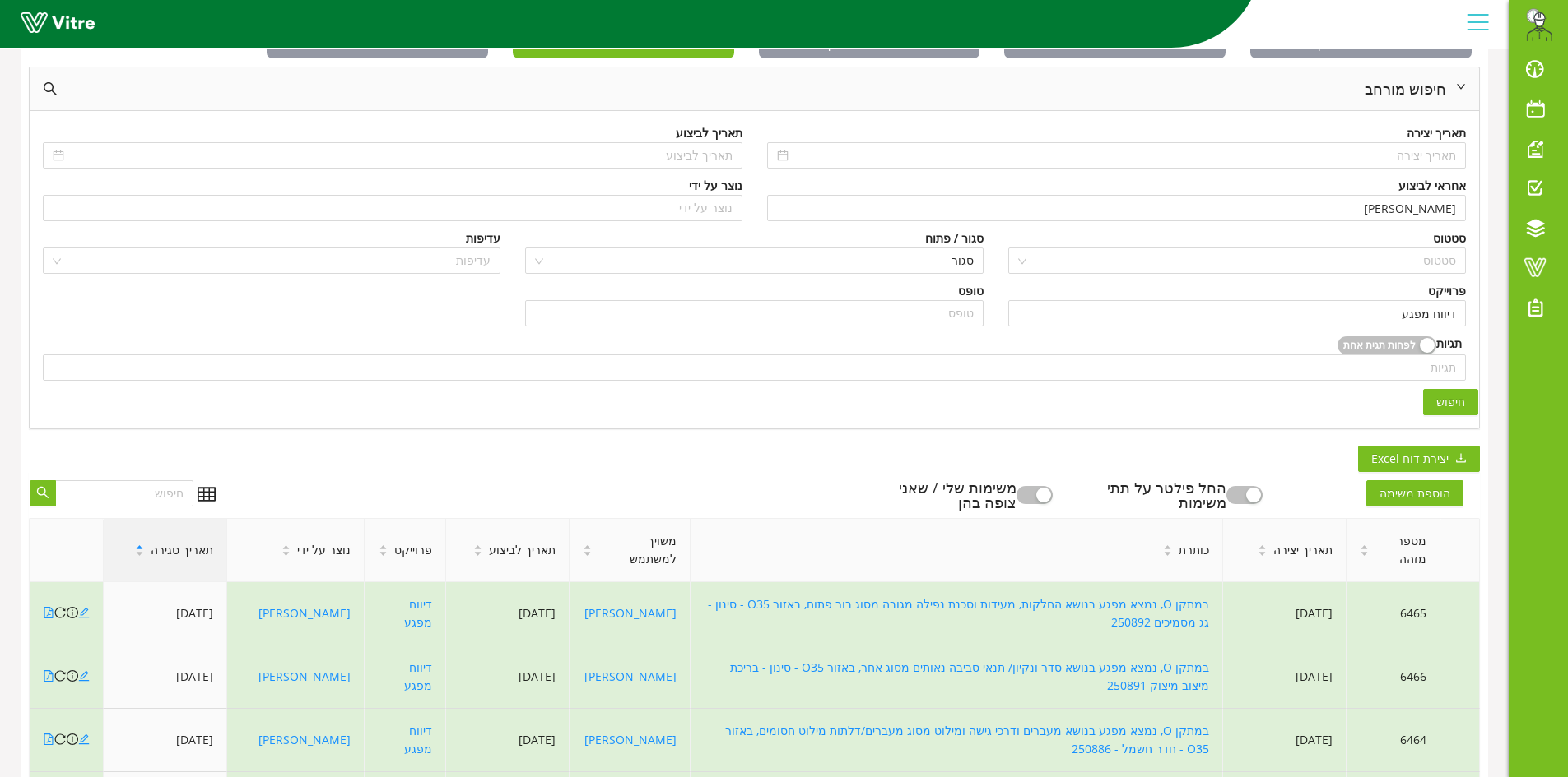
click at [200, 549] on span "תאריך סגירה" at bounding box center [181, 550] width 62 height 18
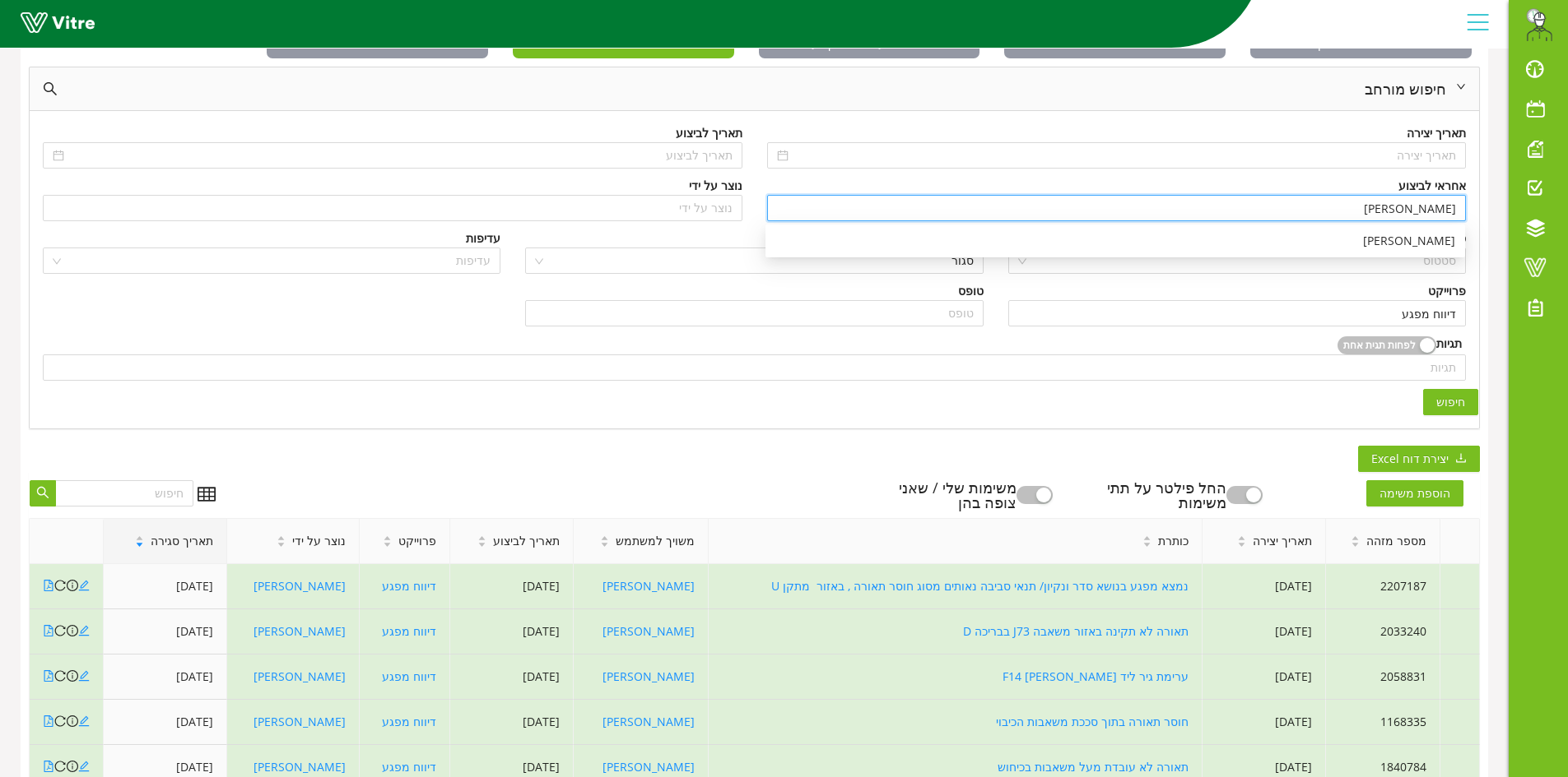
drag, startPoint x: 1407, startPoint y: 209, endPoint x: 1478, endPoint y: 214, distance: 71.2
click at [1472, 213] on div "אחראי לביצוע משה לוי" at bounding box center [1116, 202] width 724 height 52
click at [1400, 245] on div "[PERSON_NAME]" at bounding box center [1115, 241] width 680 height 18
click at [1445, 400] on span "חיפוש" at bounding box center [1451, 402] width 29 height 18
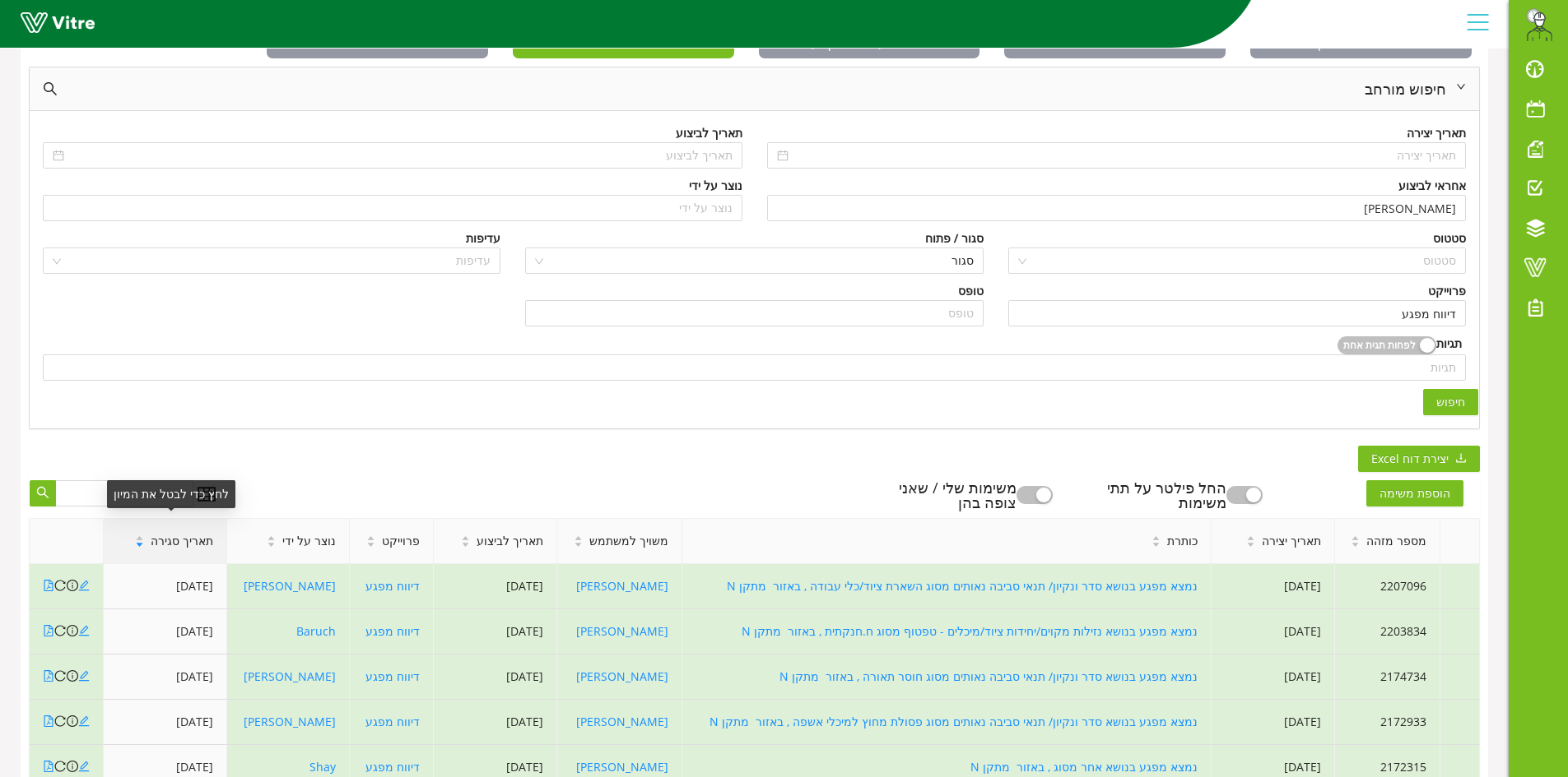
click at [162, 557] on div "תאריך סגירה" at bounding box center [174, 541] width 104 height 45
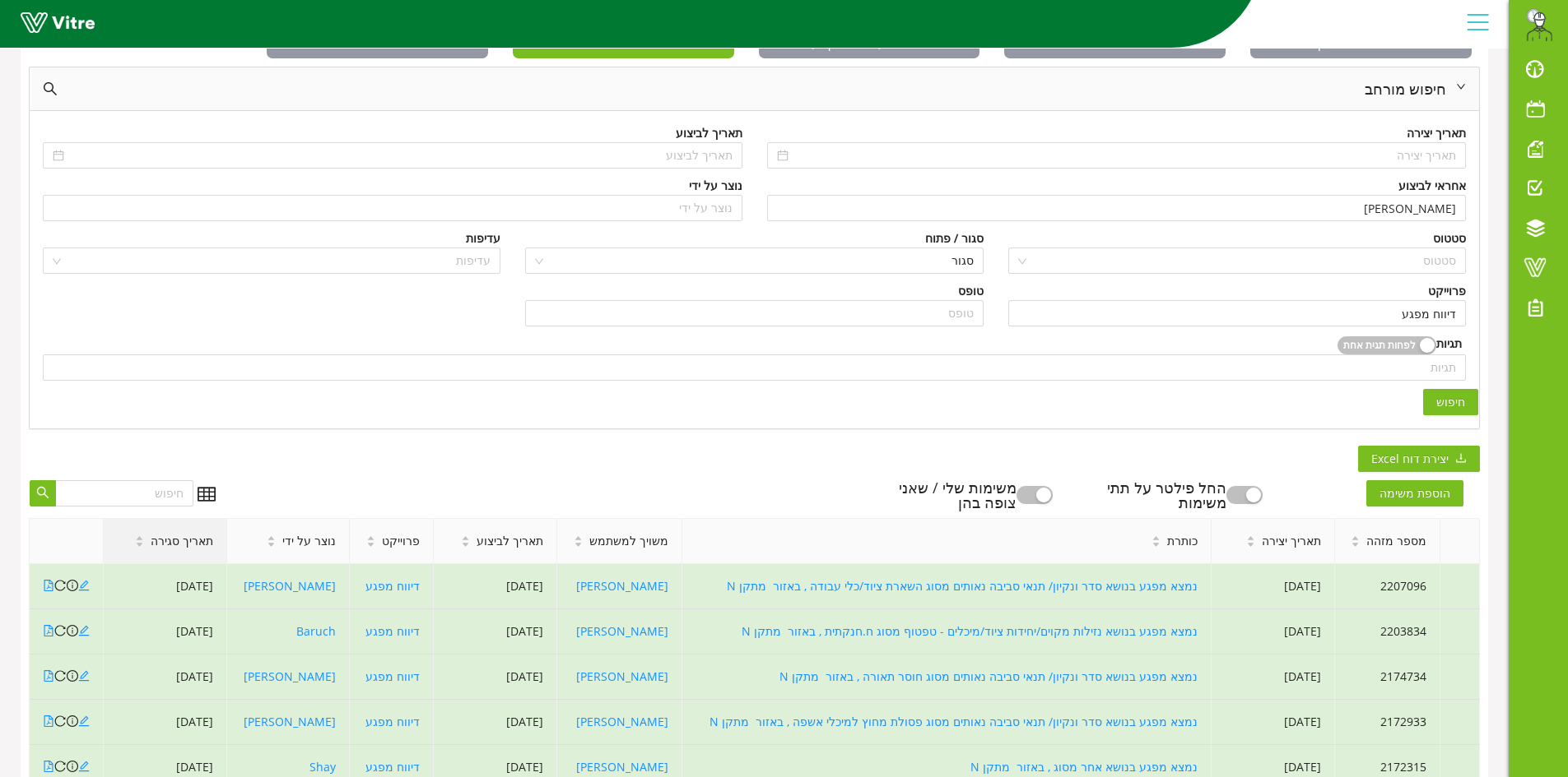
click at [176, 544] on span "תאריך סגירה" at bounding box center [181, 541] width 62 height 18
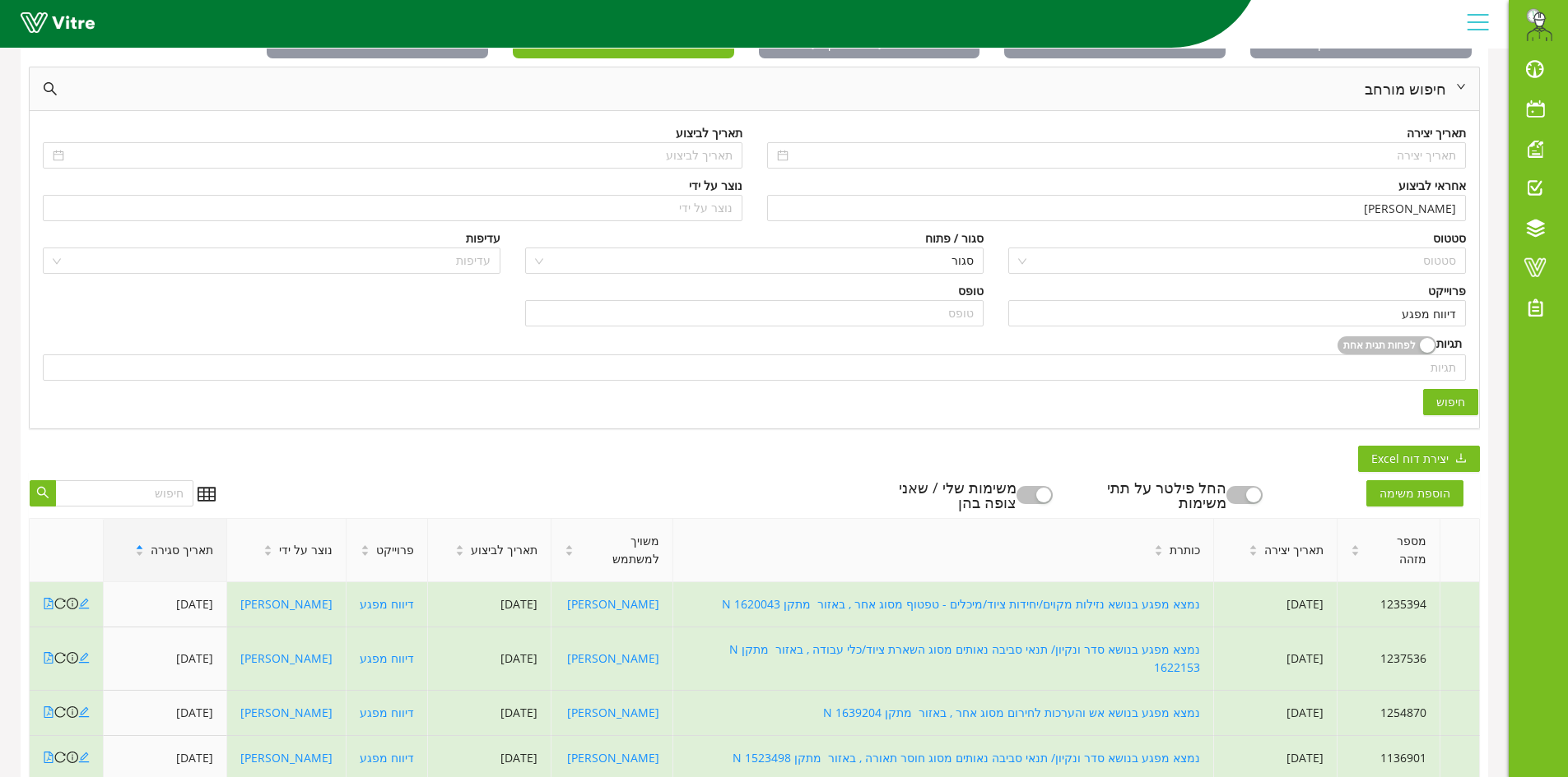
click at [176, 543] on span "תאריך סגירה" at bounding box center [181, 550] width 62 height 18
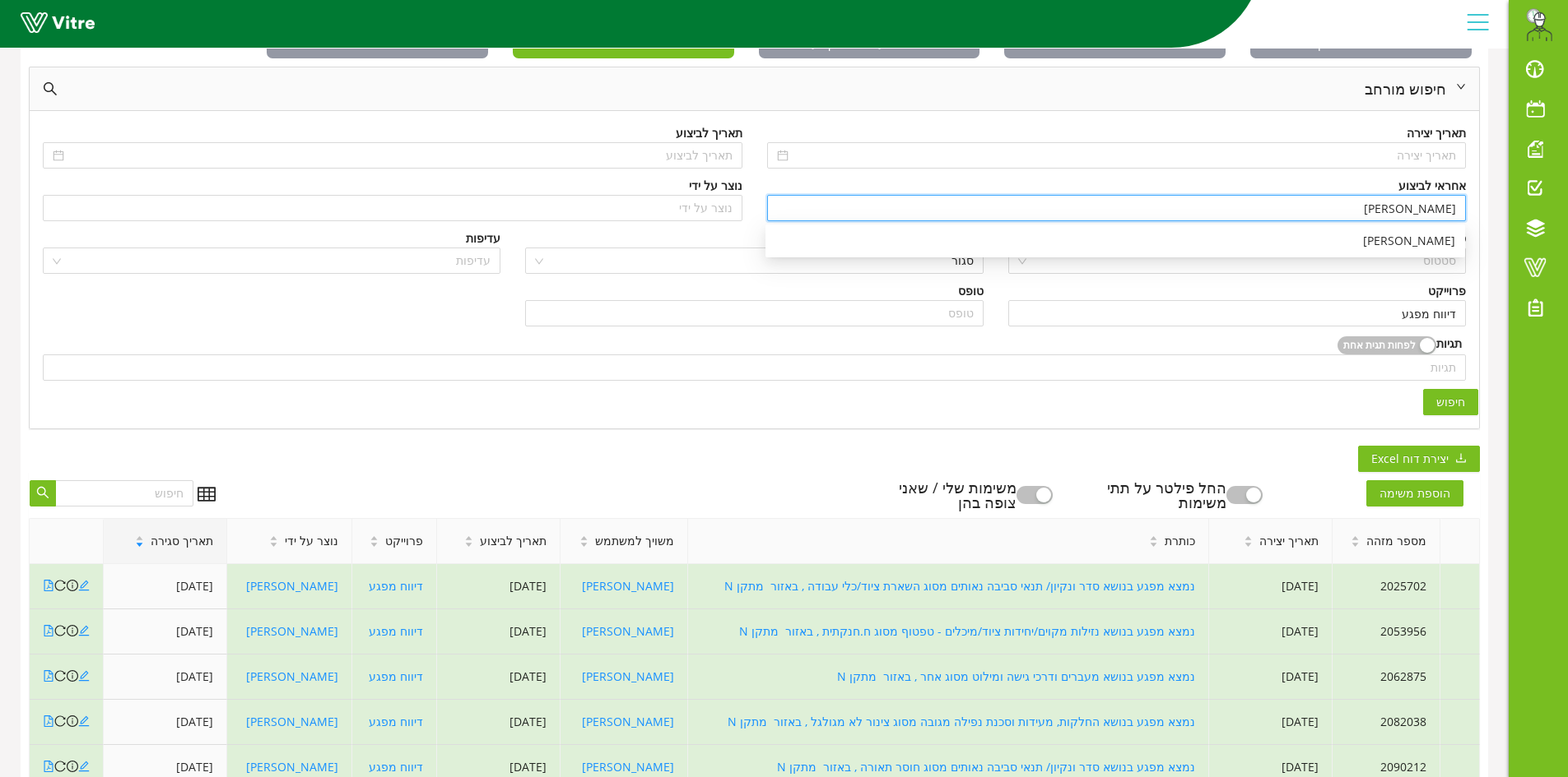
drag, startPoint x: 1366, startPoint y: 206, endPoint x: 1473, endPoint y: 206, distance: 107.0
click at [1473, 206] on div "אחראי לביצוע אלכס יארמולינץ" at bounding box center [1116, 202] width 724 height 52
click at [1442, 249] on div "[PERSON_NAME]" at bounding box center [1114, 242] width 699 height 27
type input "[PERSON_NAME]"
click at [1439, 403] on span "חיפוש" at bounding box center [1451, 402] width 29 height 18
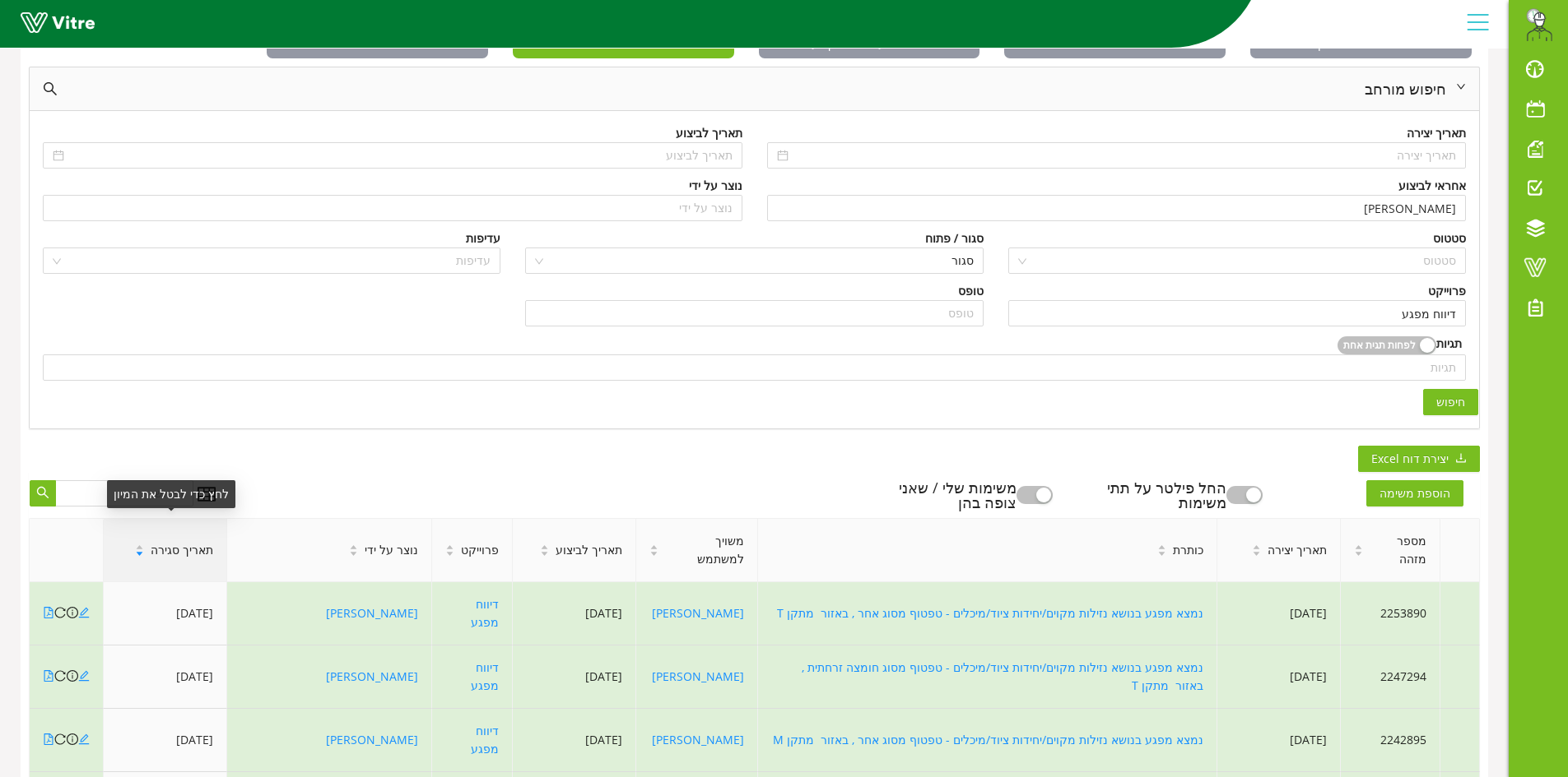
click at [182, 541] on span "תאריך סגירה" at bounding box center [181, 550] width 62 height 18
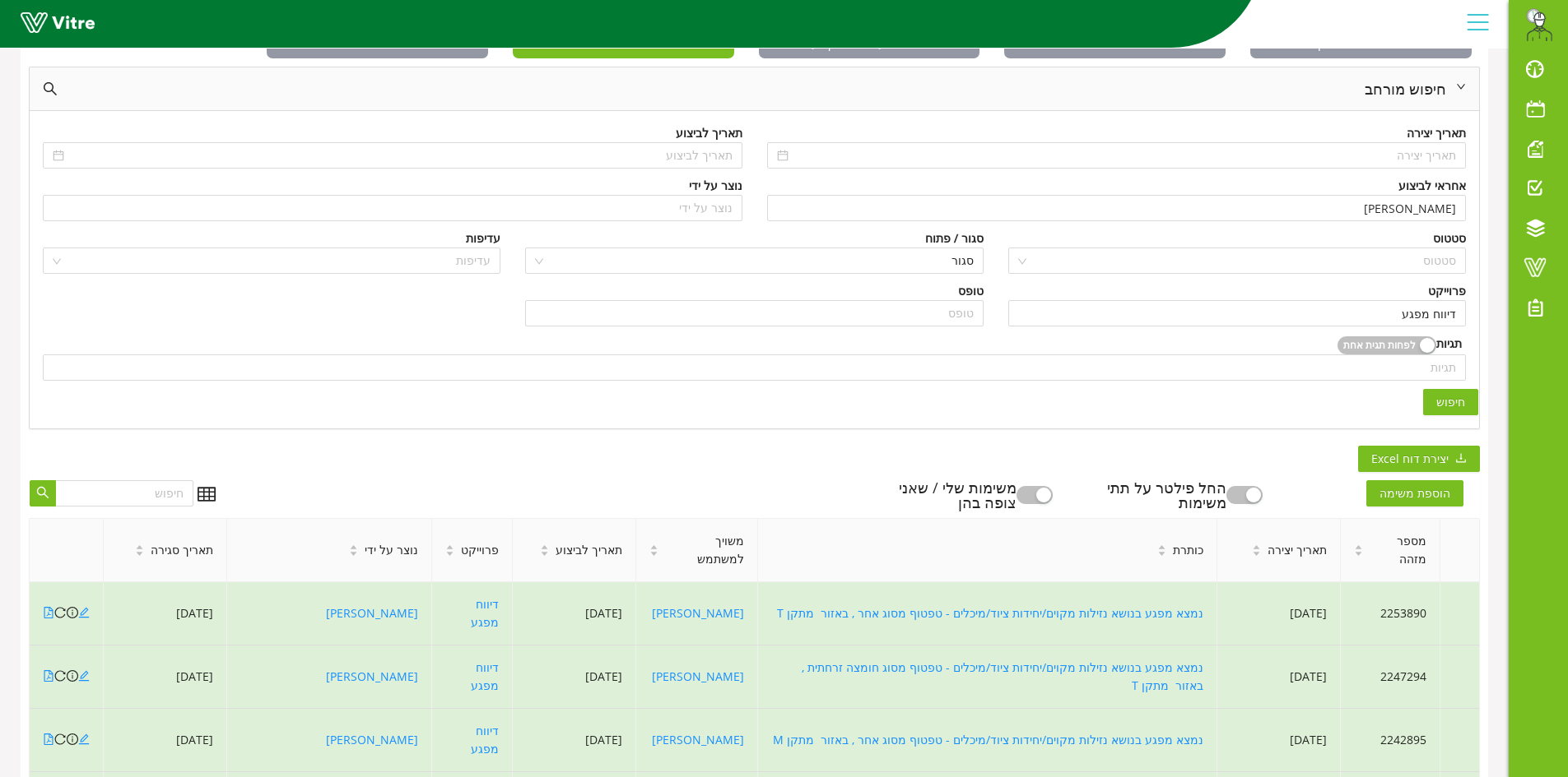
click at [182, 547] on span "תאריך סגירה" at bounding box center [181, 550] width 62 height 18
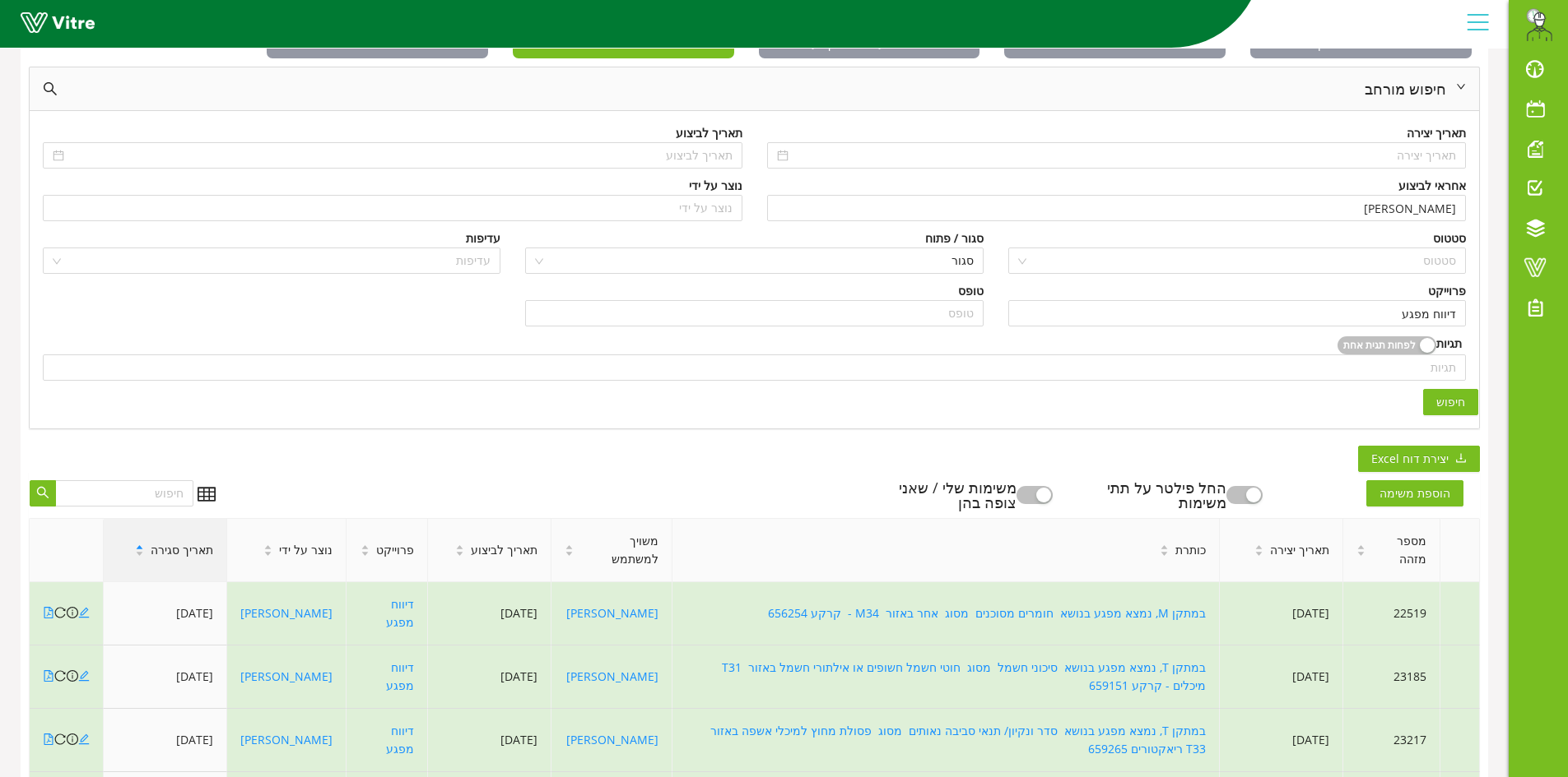
click at [181, 556] on span "תאריך סגירה" at bounding box center [181, 550] width 62 height 18
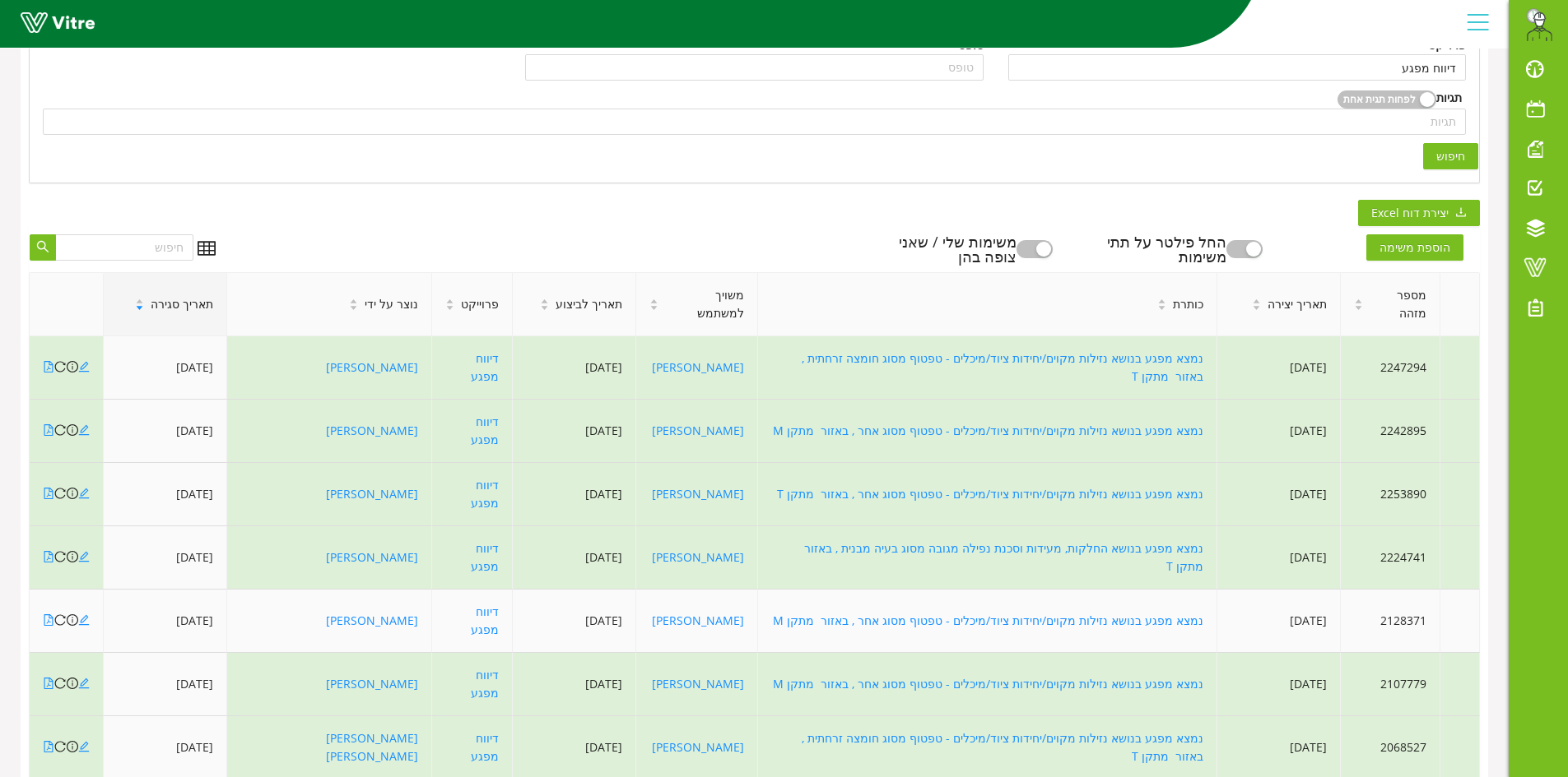
scroll to position [365, 0]
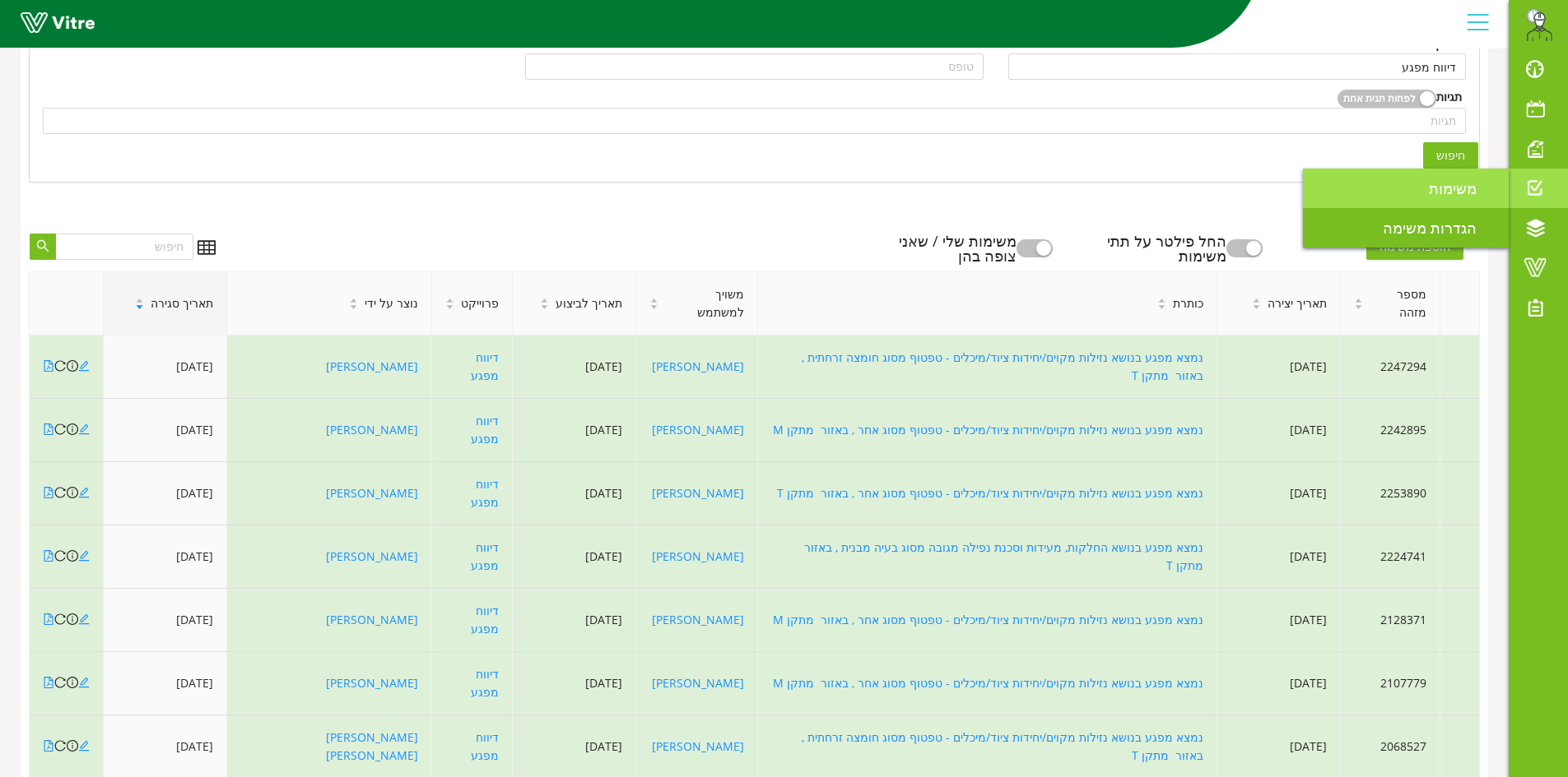
click at [1439, 198] on span "משימות" at bounding box center [1462, 188] width 68 height 20
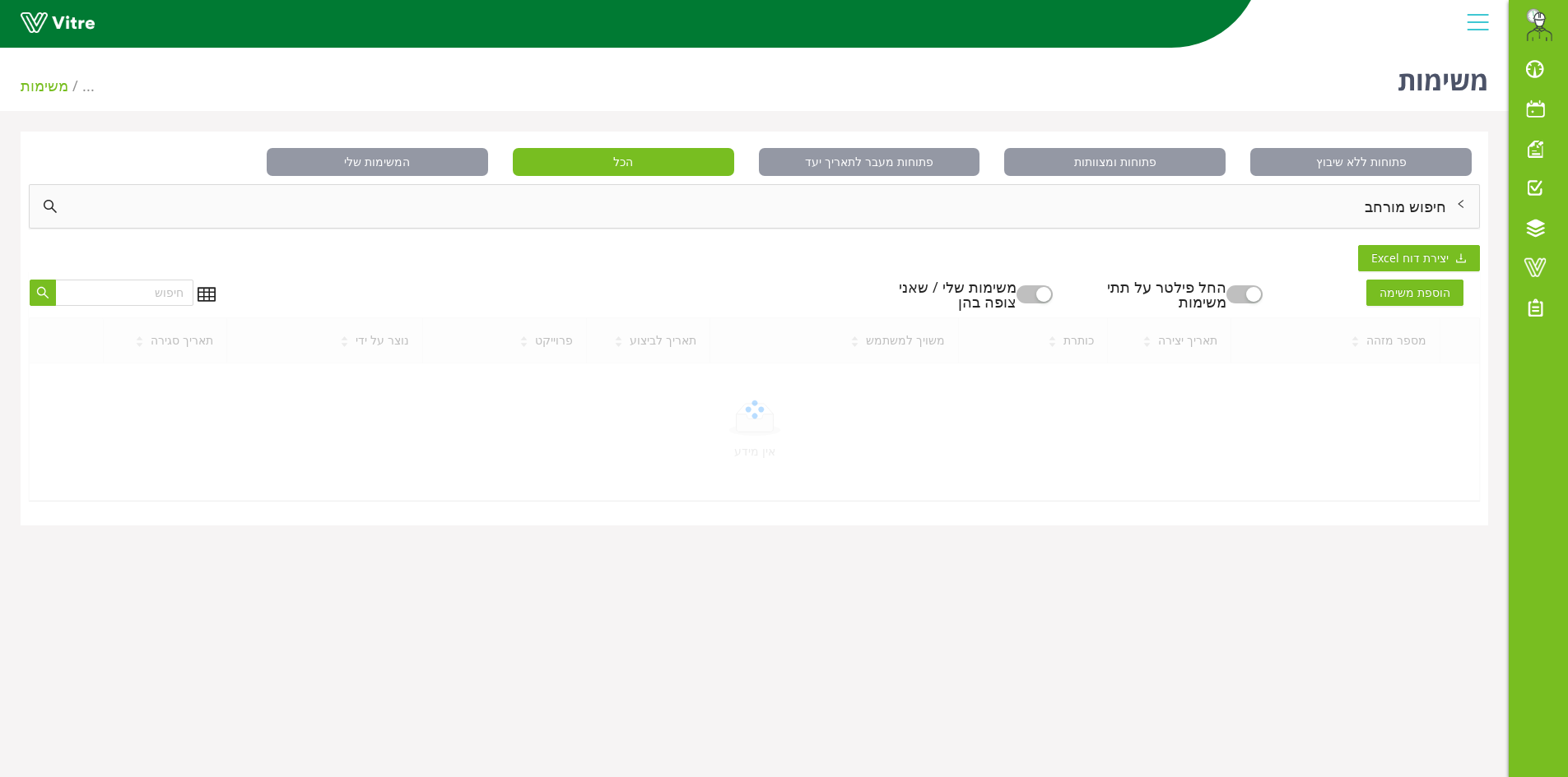
click at [1459, 211] on div "חיפוש מורחב" at bounding box center [753, 206] width 1449 height 43
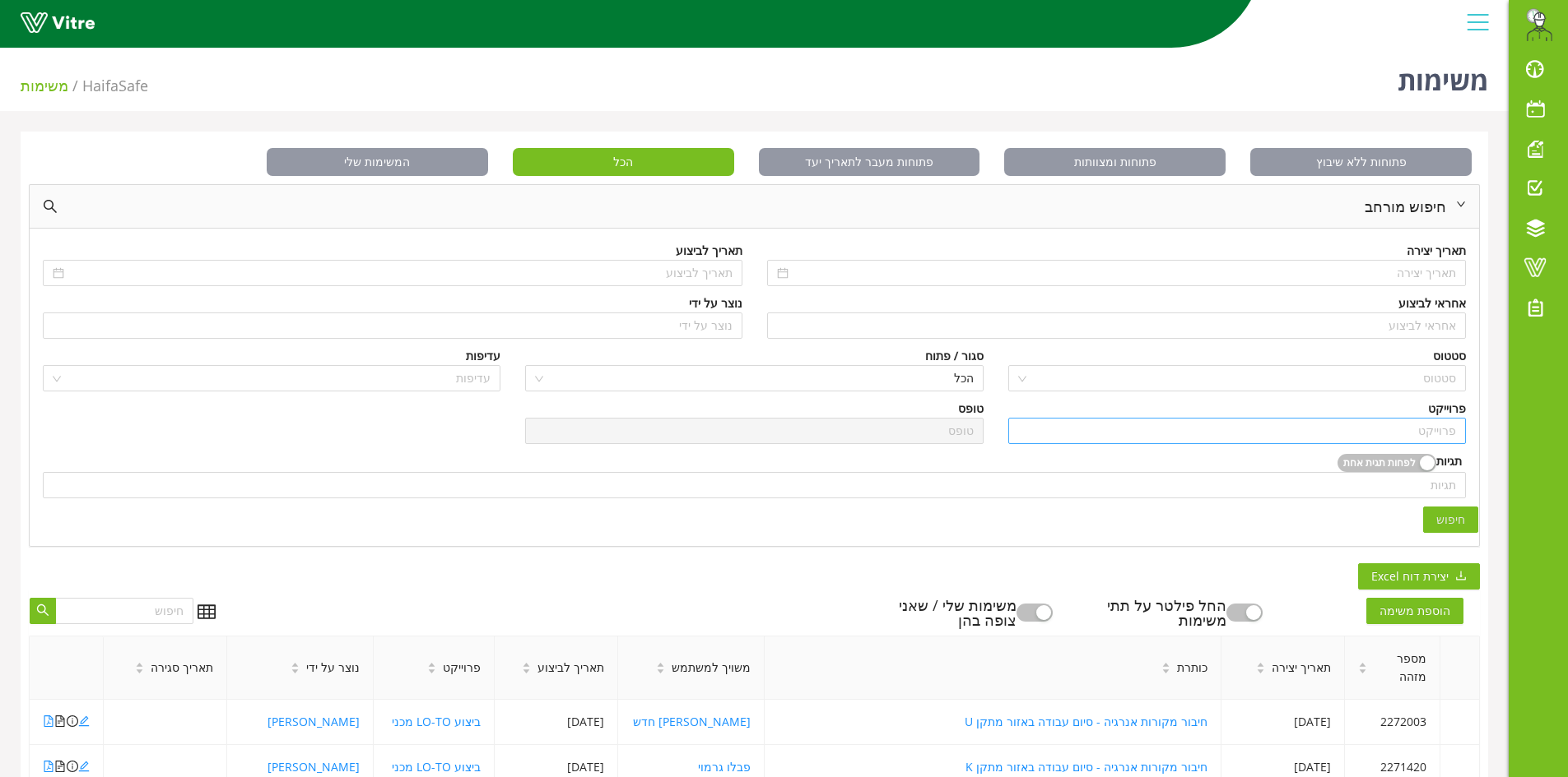
click at [1388, 430] on input "search" at bounding box center [1237, 431] width 437 height 25
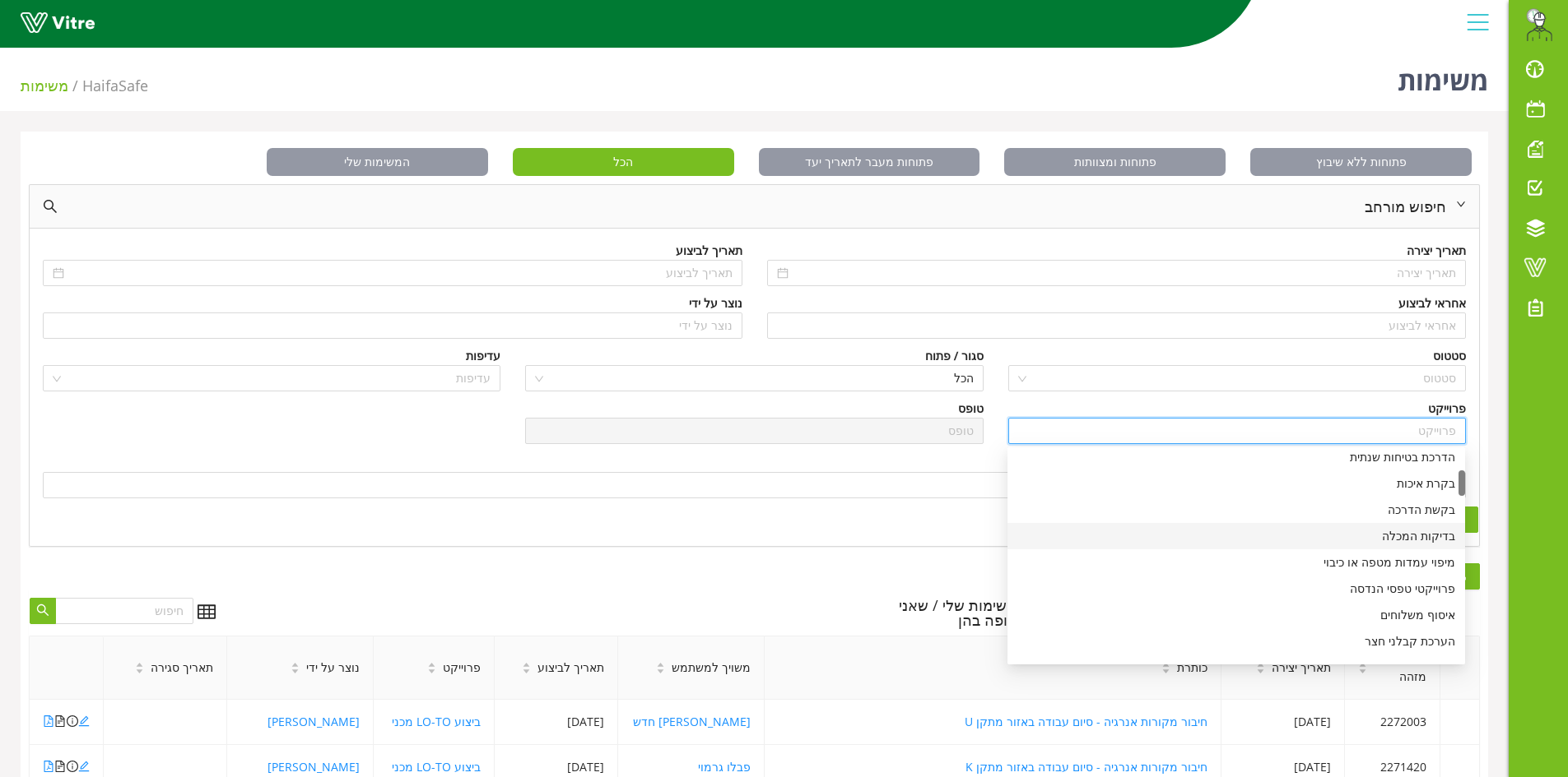
scroll to position [247, 0]
click at [1389, 575] on div "ביצוע LO-TO מכני" at bounding box center [1236, 586] width 457 height 27
type input "ביצוע LO-TO מכני"
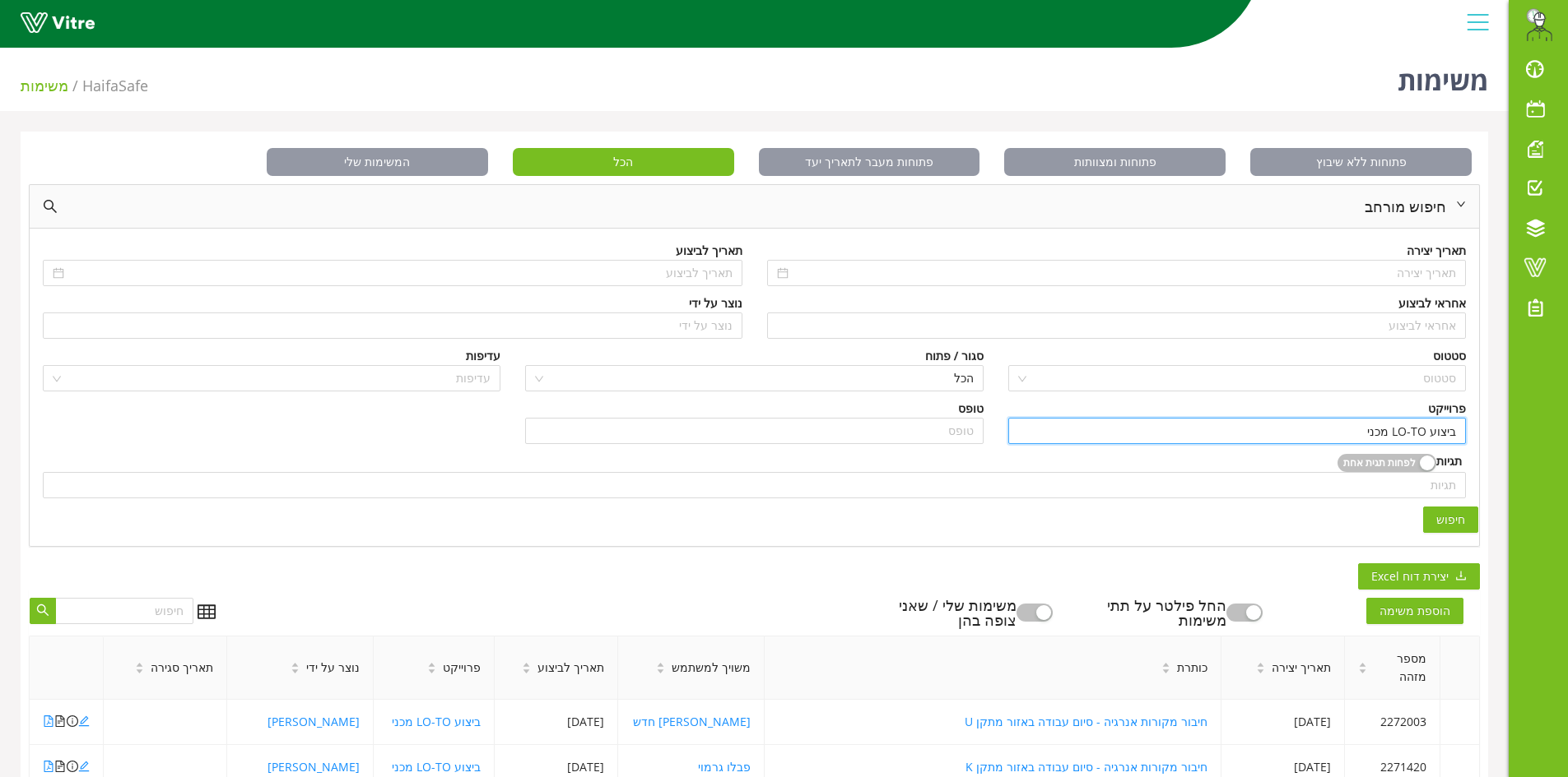
scroll to position [0, 0]
click at [1430, 521] on button "חיפוש" at bounding box center [1451, 520] width 55 height 27
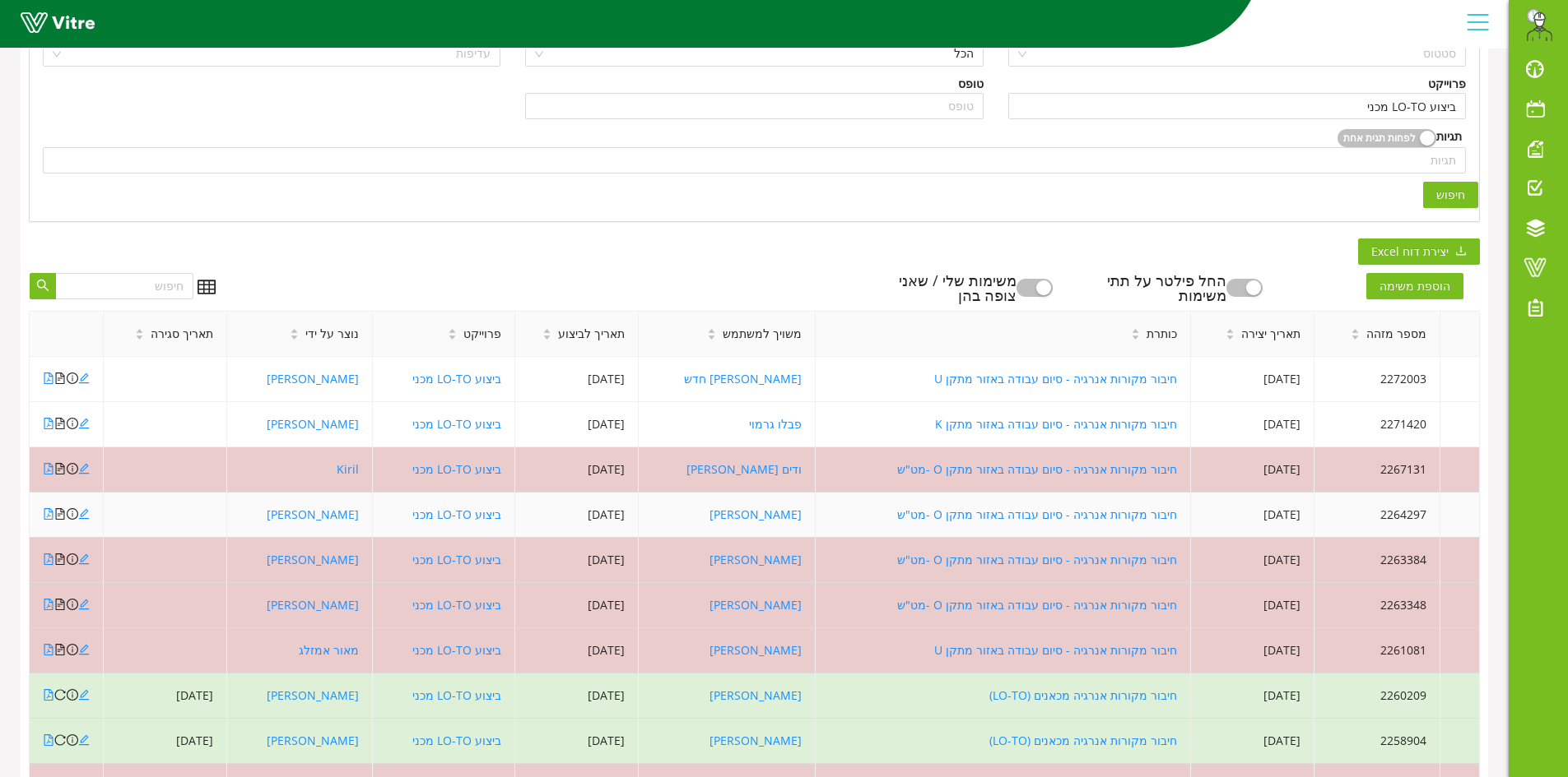
scroll to position [329, 0]
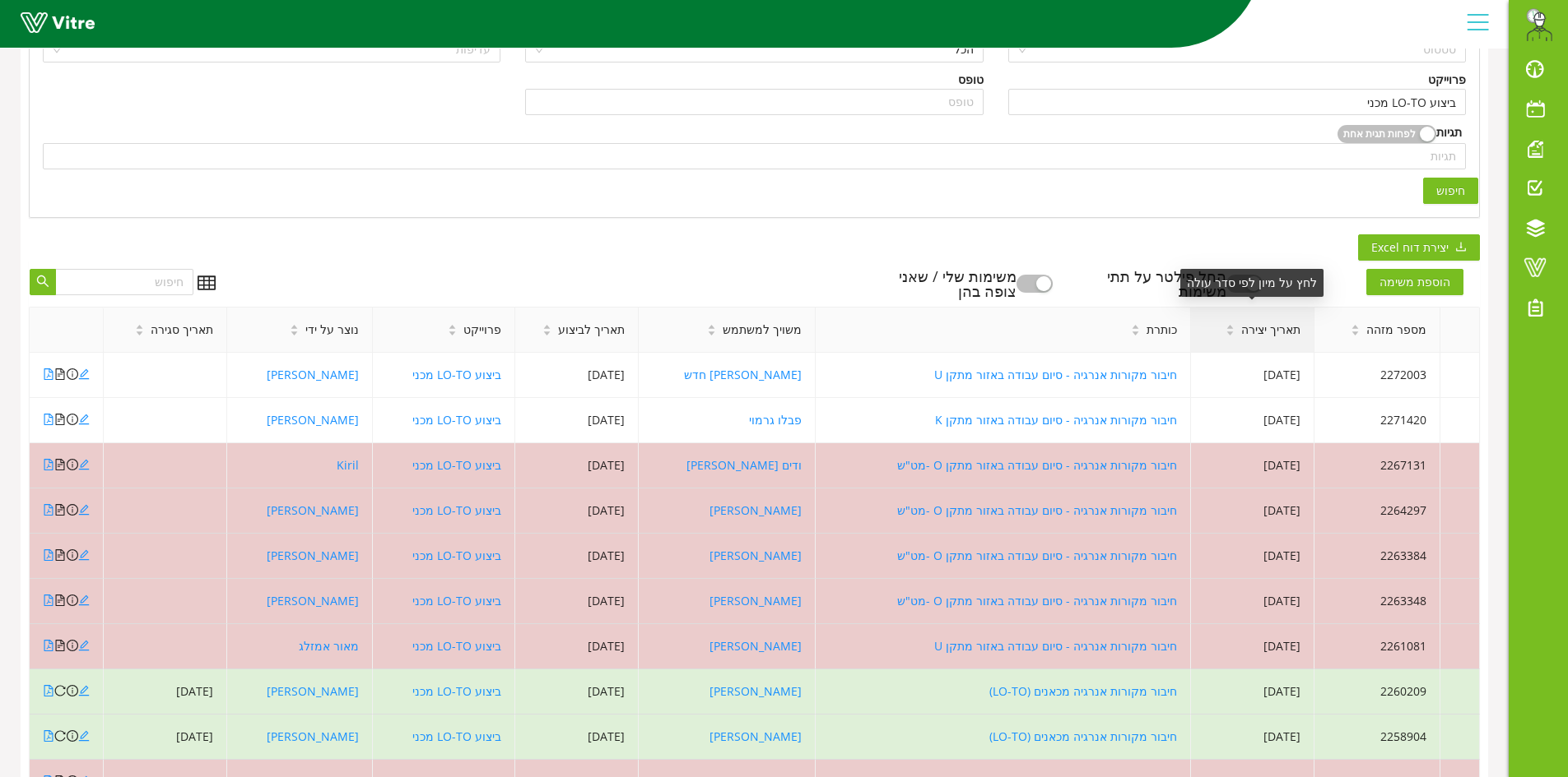
click at [1278, 335] on span "תאריך יצירה" at bounding box center [1270, 329] width 59 height 18
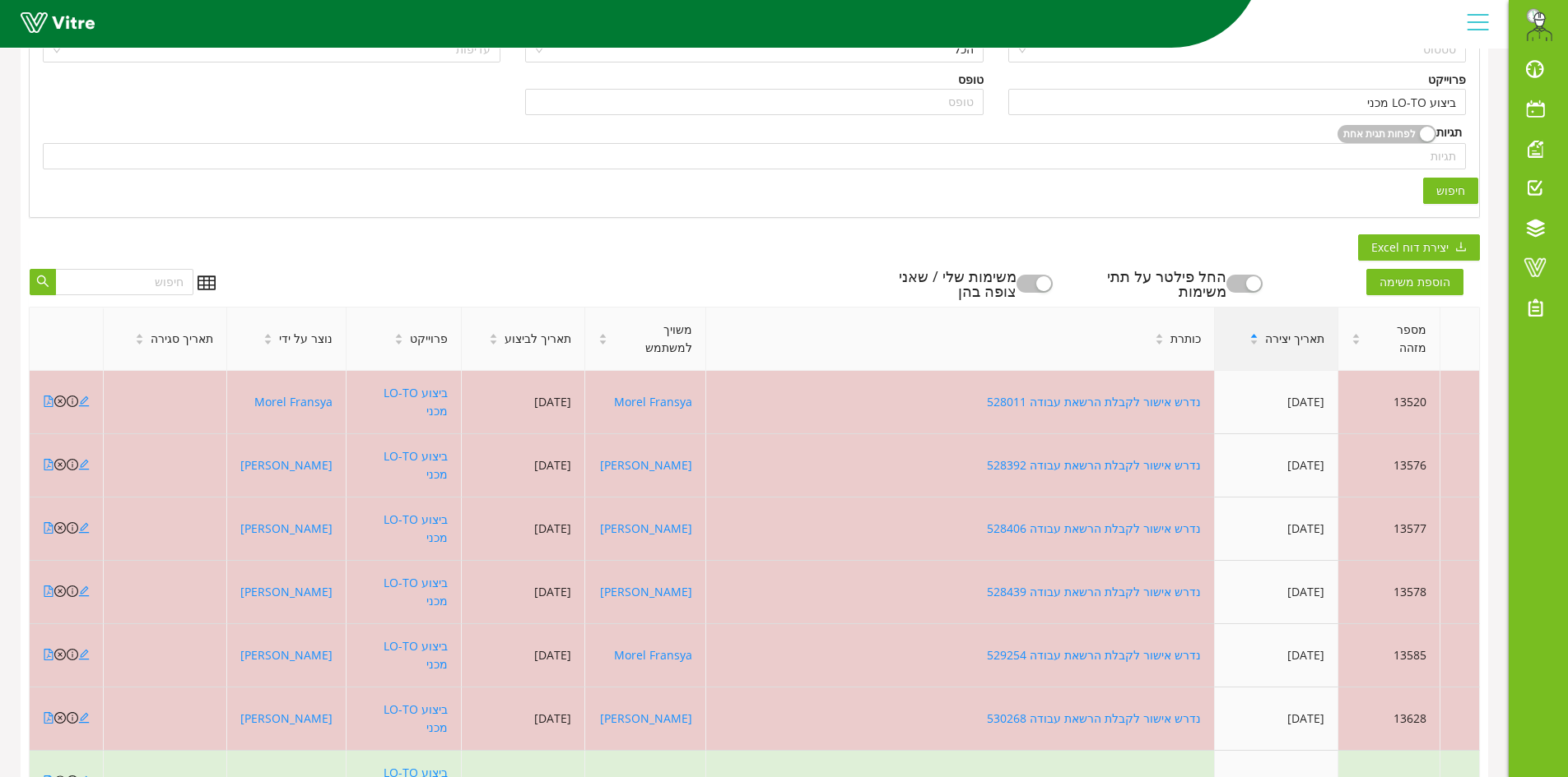
click at [1317, 330] on span "תאריך יצירה" at bounding box center [1294, 339] width 59 height 18
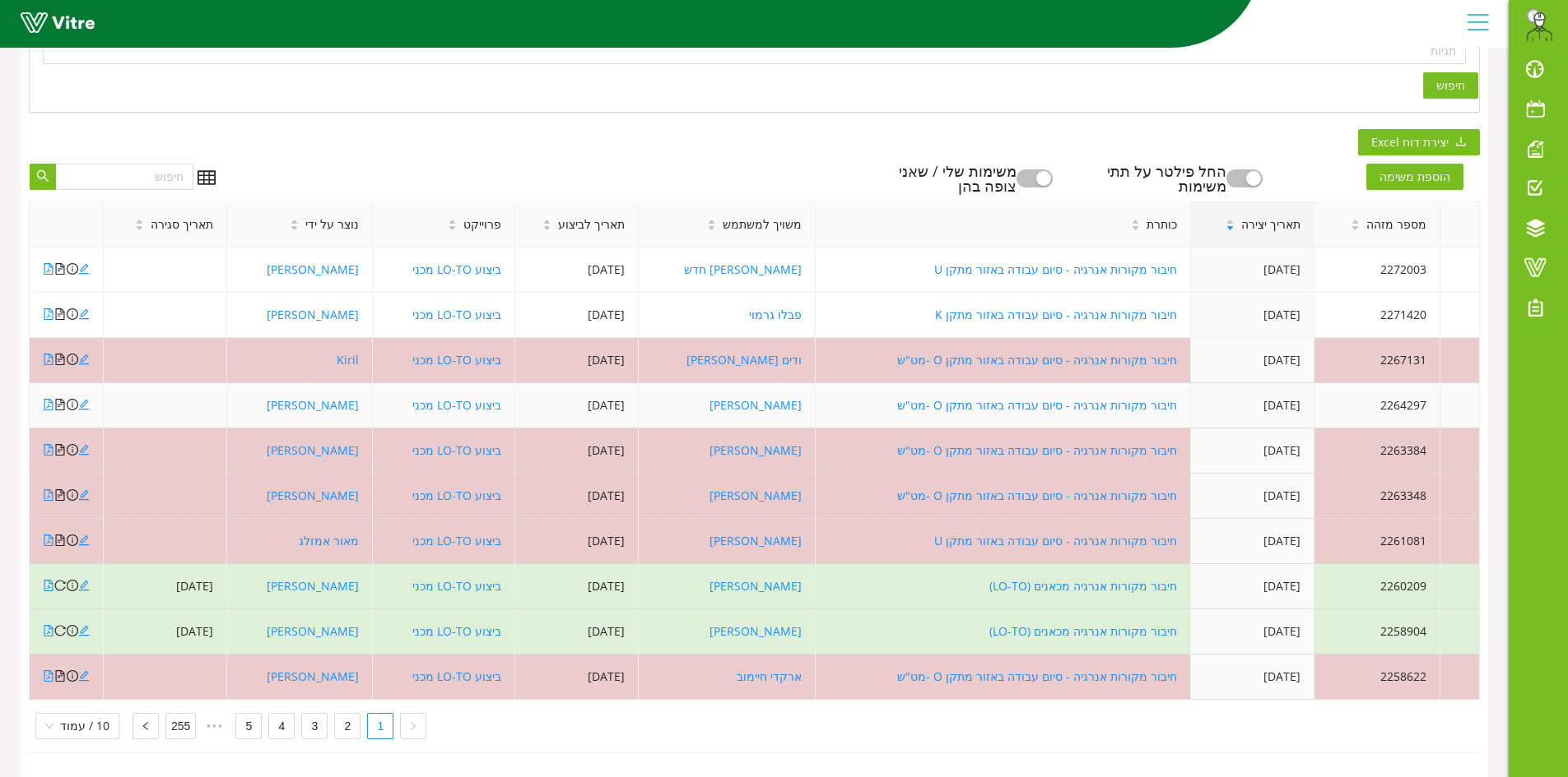
scroll to position [447, 0]
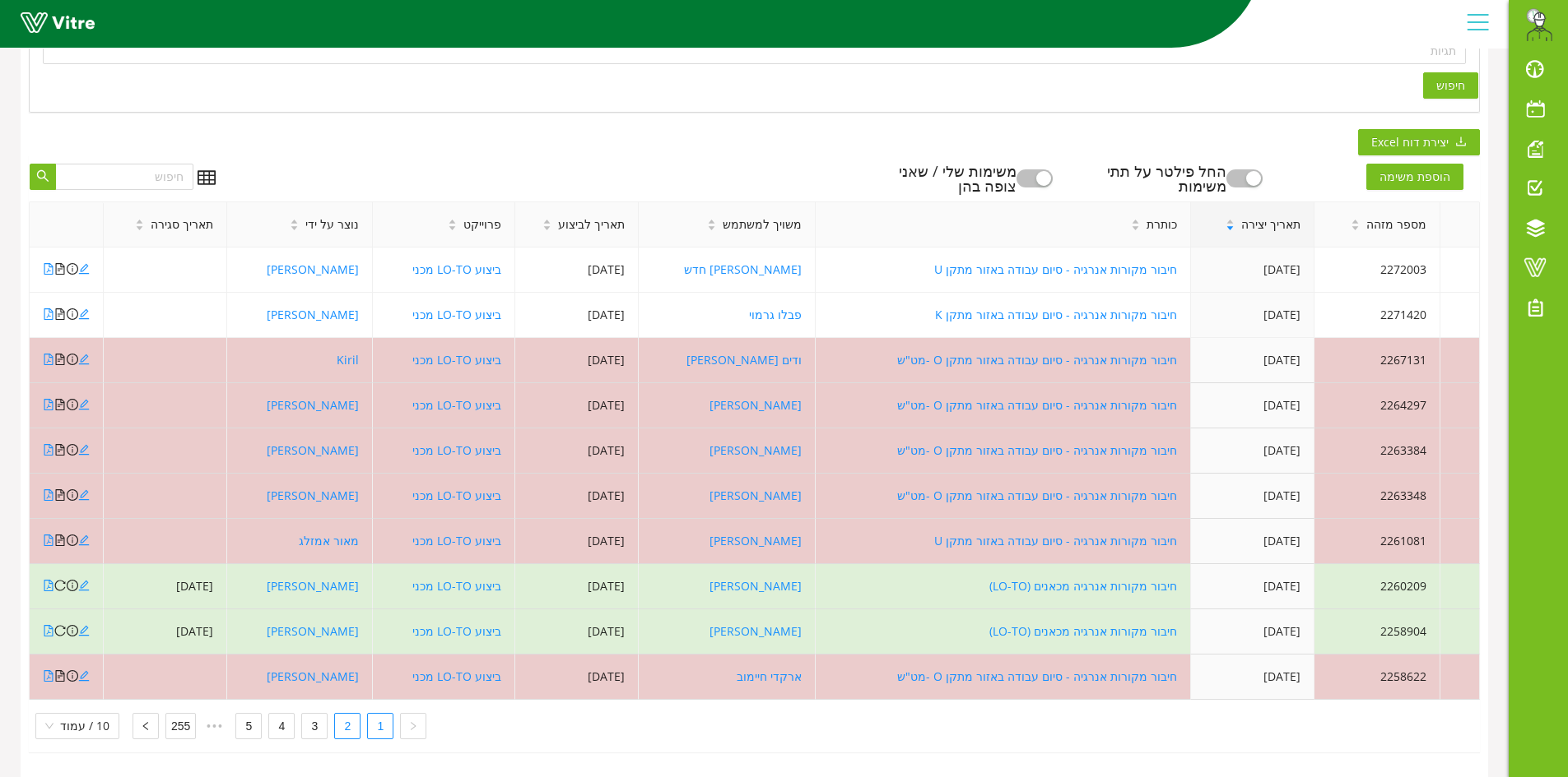
click at [342, 718] on link "2" at bounding box center [348, 726] width 25 height 25
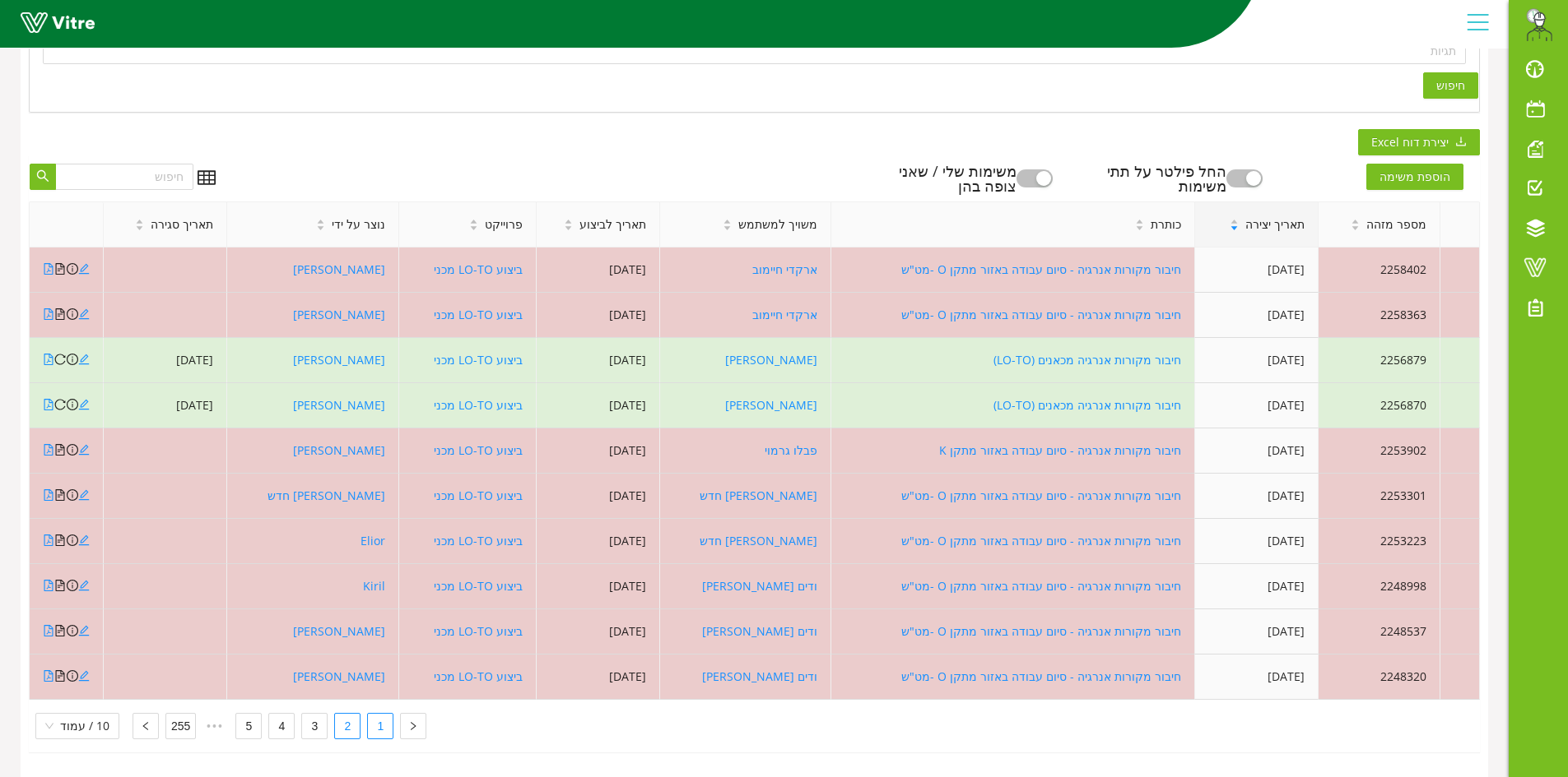
click at [371, 716] on link "1" at bounding box center [380, 726] width 25 height 25
